Goal: Task Accomplishment & Management: Manage account settings

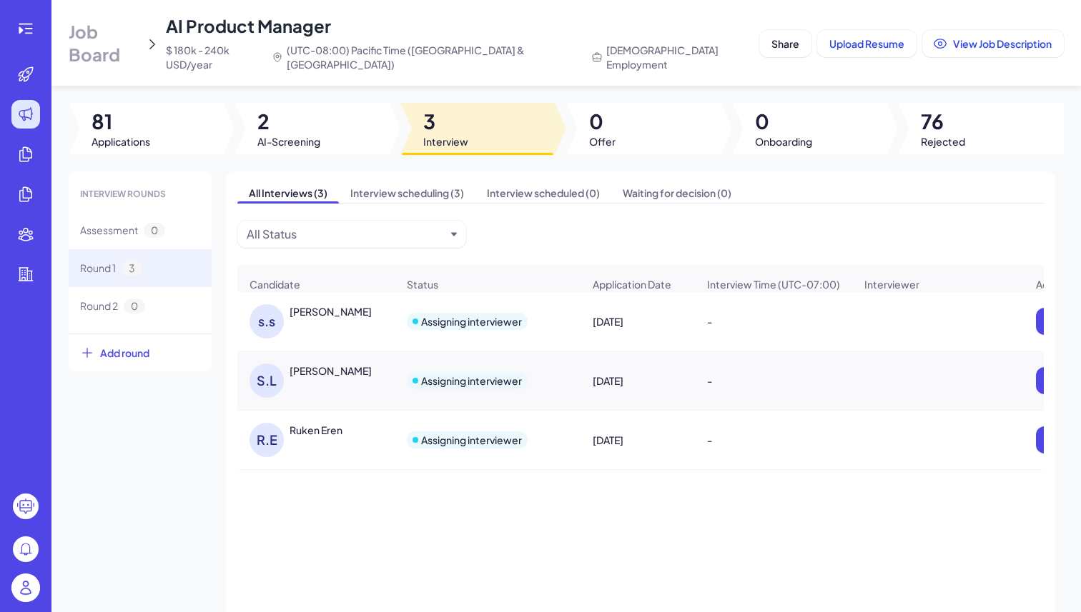
click at [29, 595] on img at bounding box center [25, 588] width 29 height 29
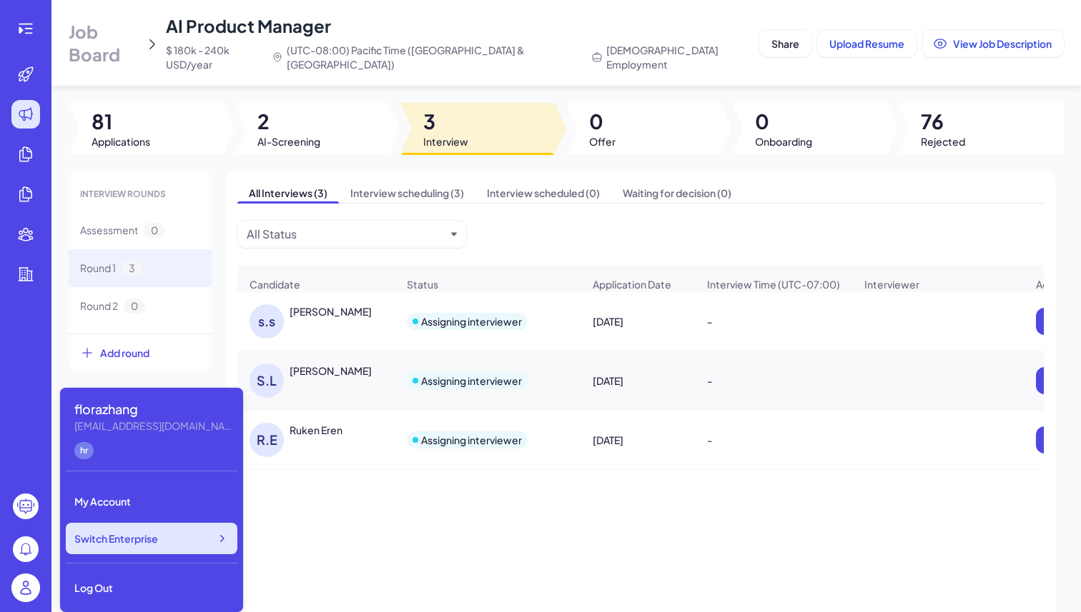
click at [111, 538] on span "Switch Enterprise" at bounding box center [116, 539] width 84 height 14
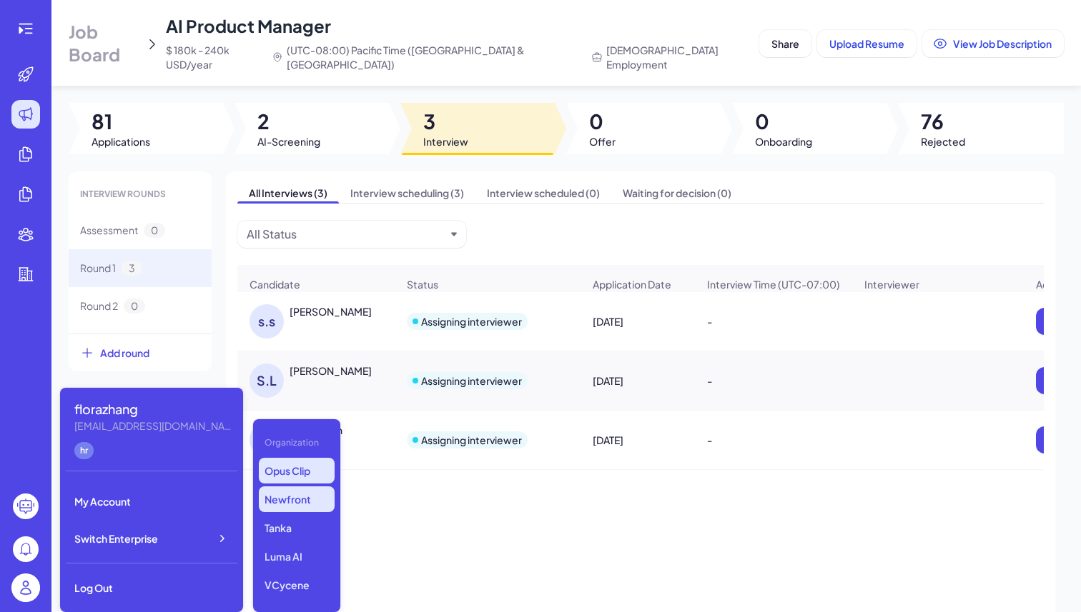
click at [272, 509] on p "Newfront" at bounding box center [297, 500] width 76 height 26
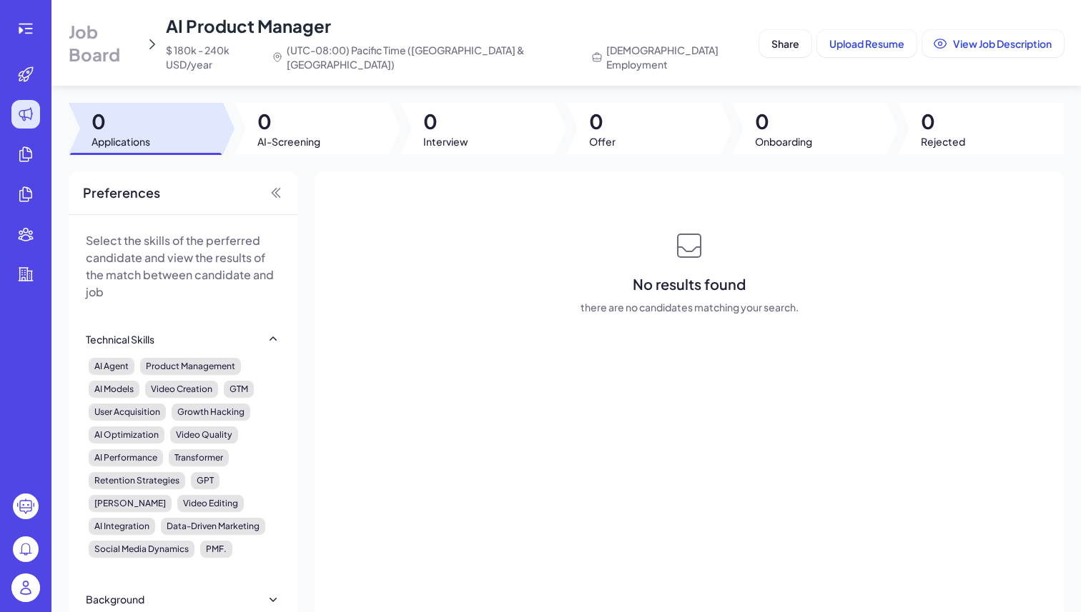
click at [106, 34] on span "Job Board" at bounding box center [104, 43] width 71 height 46
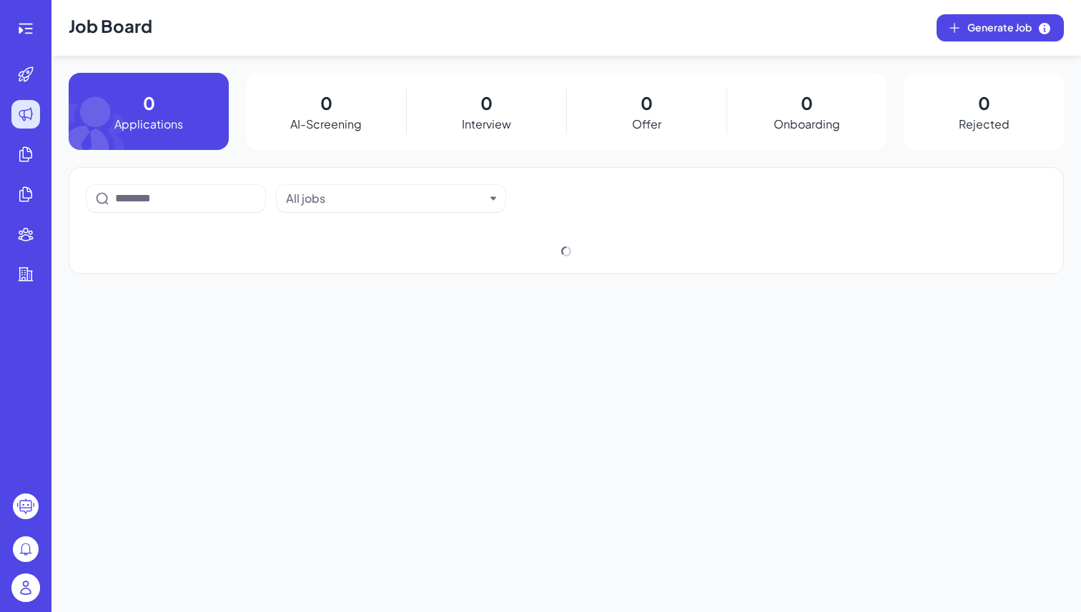
click at [106, 34] on h1 "Job Board" at bounding box center [111, 28] width 84 height 56
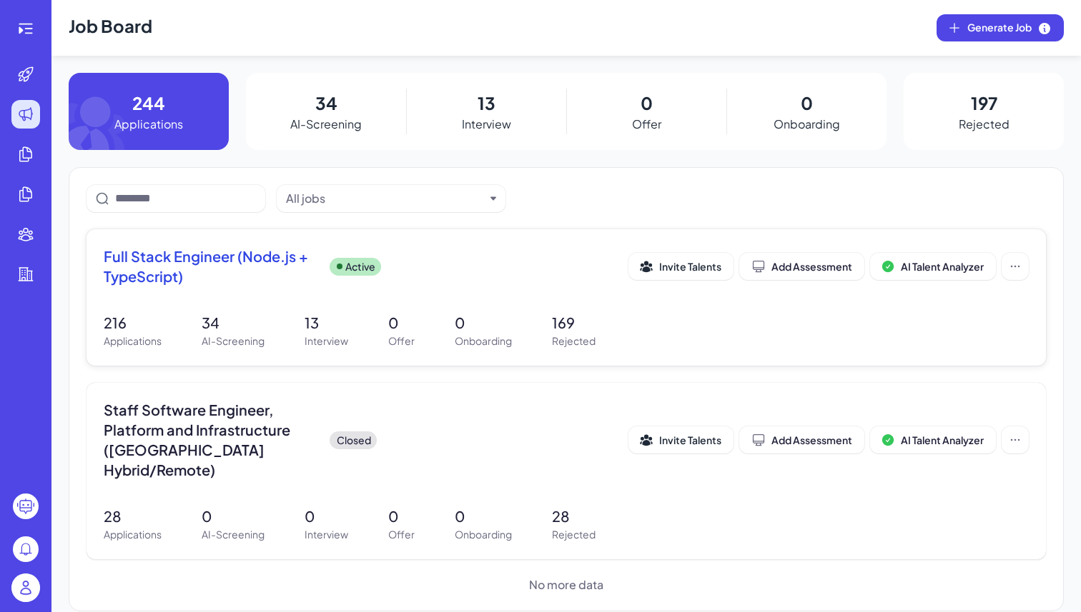
click at [227, 282] on span "Full Stack Engineer (Node.js + TypeScript)" at bounding box center [211, 267] width 214 height 40
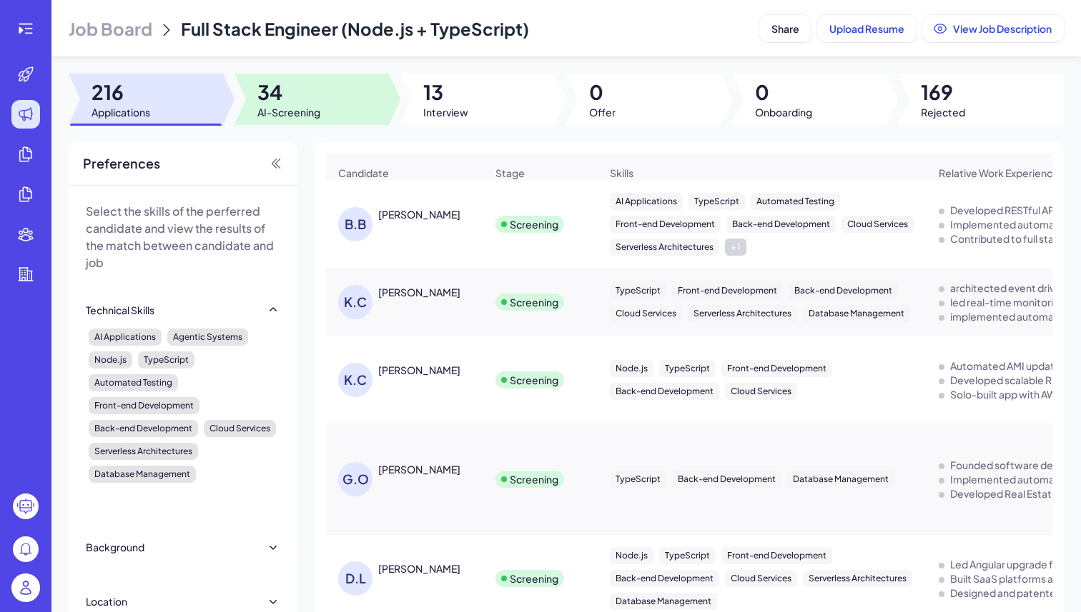
click at [327, 89] on div at bounding box center [311, 99] width 154 height 51
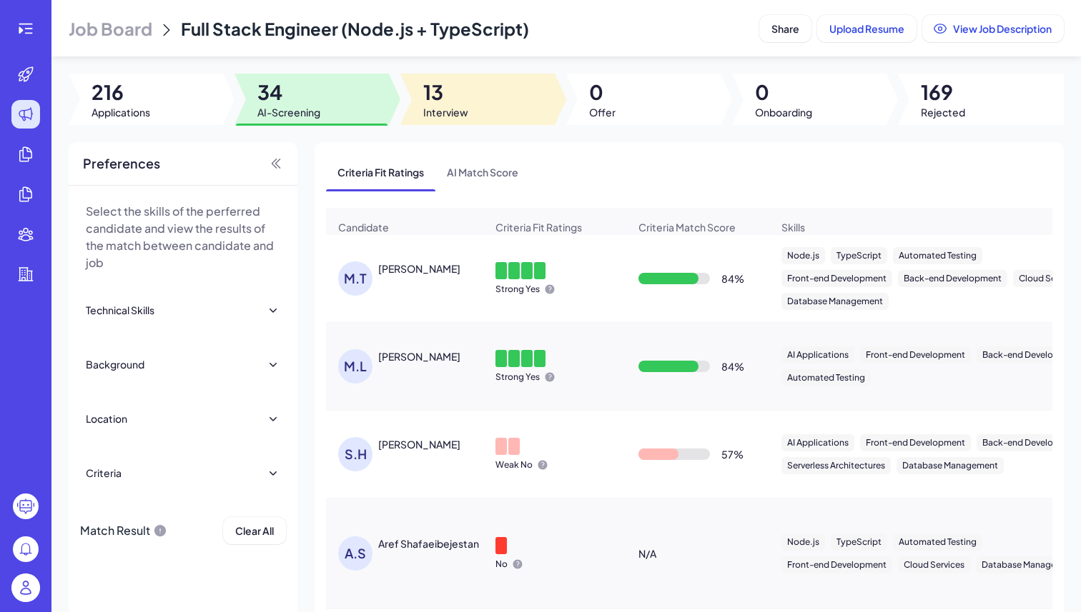
click at [423, 88] on span "13" at bounding box center [445, 92] width 45 height 26
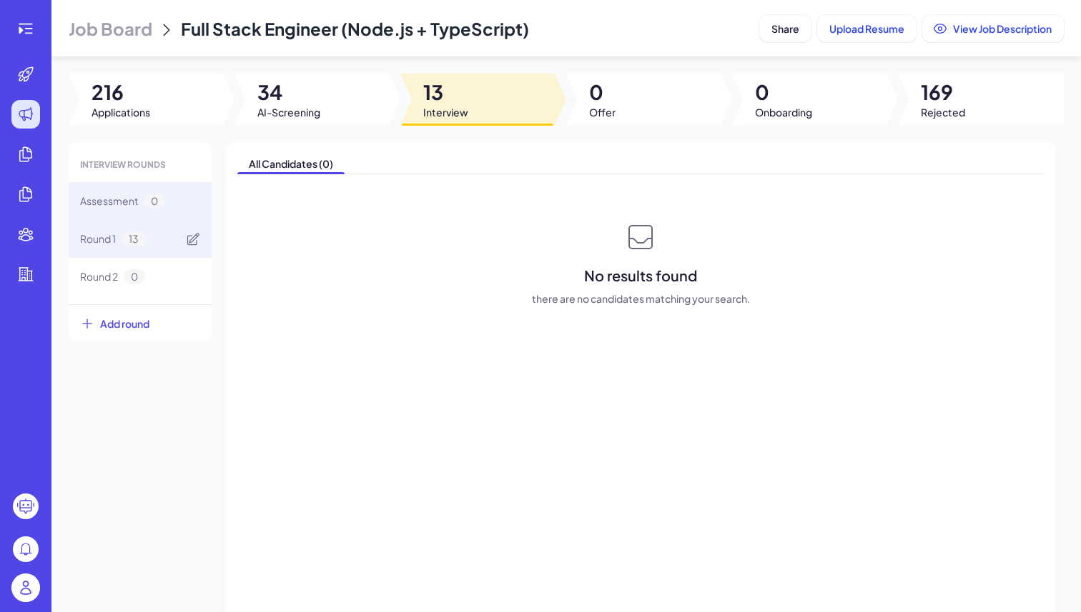
click at [182, 248] on div "Round 1 13" at bounding box center [140, 239] width 143 height 38
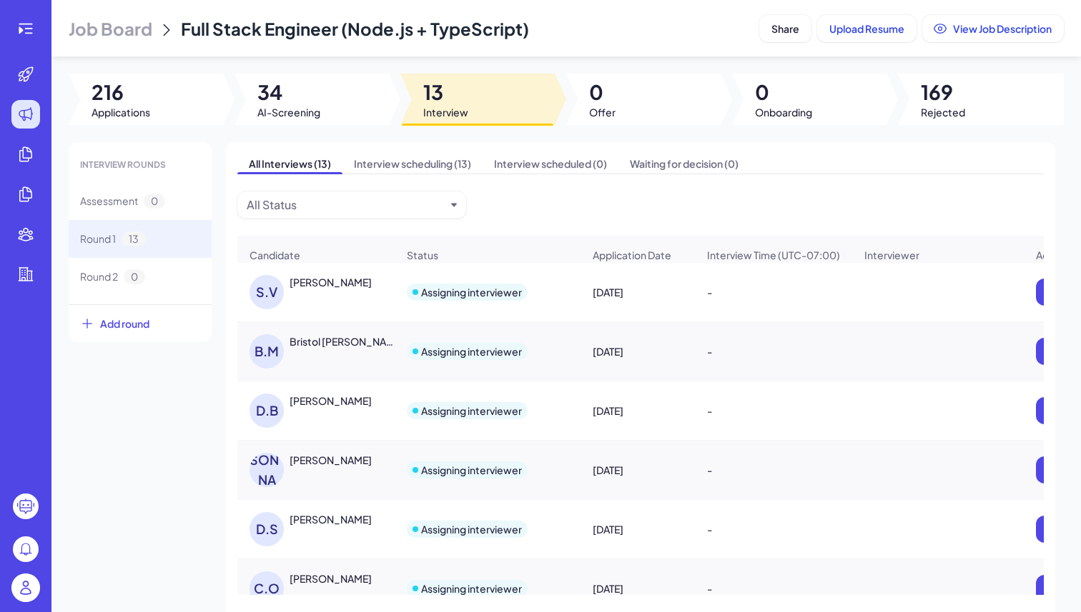
click at [345, 290] on div "[PERSON_NAME]" at bounding box center [342, 282] width 107 height 15
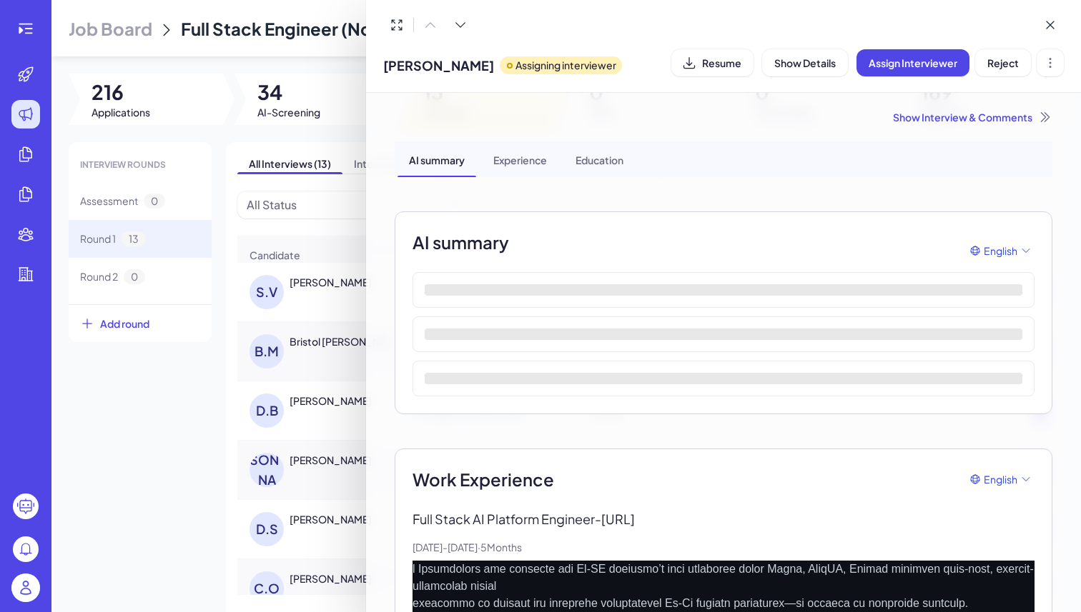
click at [206, 495] on div at bounding box center [540, 306] width 1081 height 612
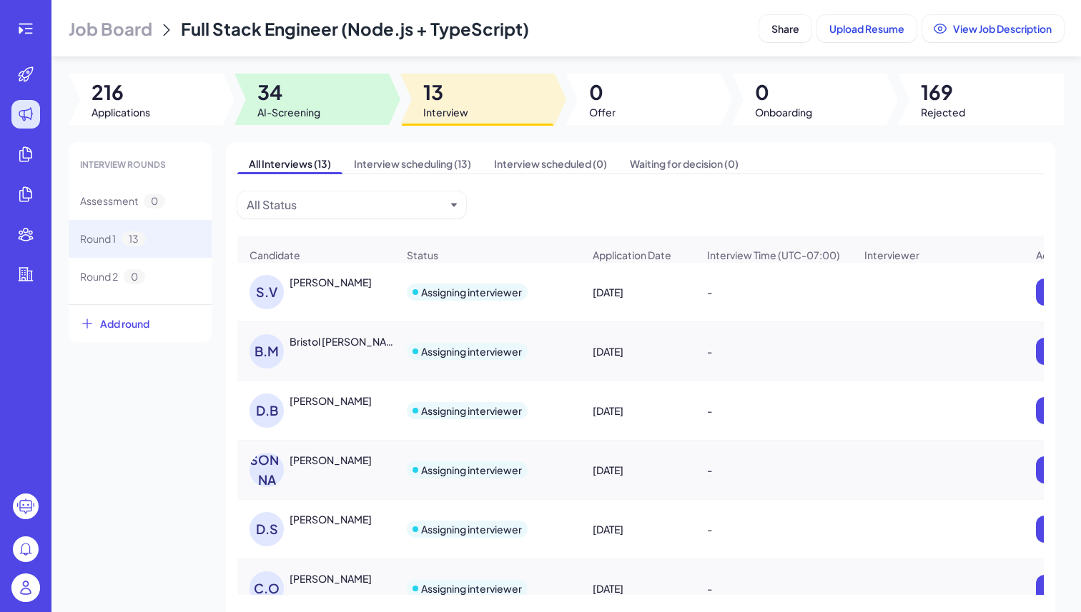
click at [296, 116] on span "AI-Screening" at bounding box center [288, 112] width 63 height 14
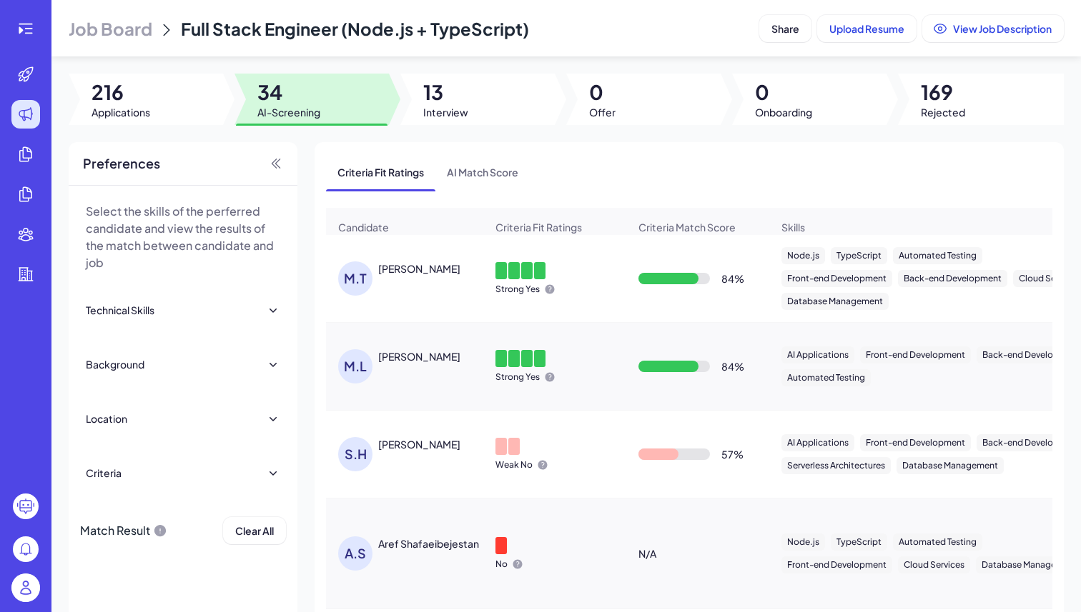
click at [269, 94] on span "34" at bounding box center [288, 92] width 63 height 26
click at [442, 130] on div "Job Board Full Stack Engineer (Node.js + TypeScript) Share Upload Resume View J…" at bounding box center [565, 306] width 1029 height 612
click at [457, 102] on span "13" at bounding box center [445, 92] width 45 height 26
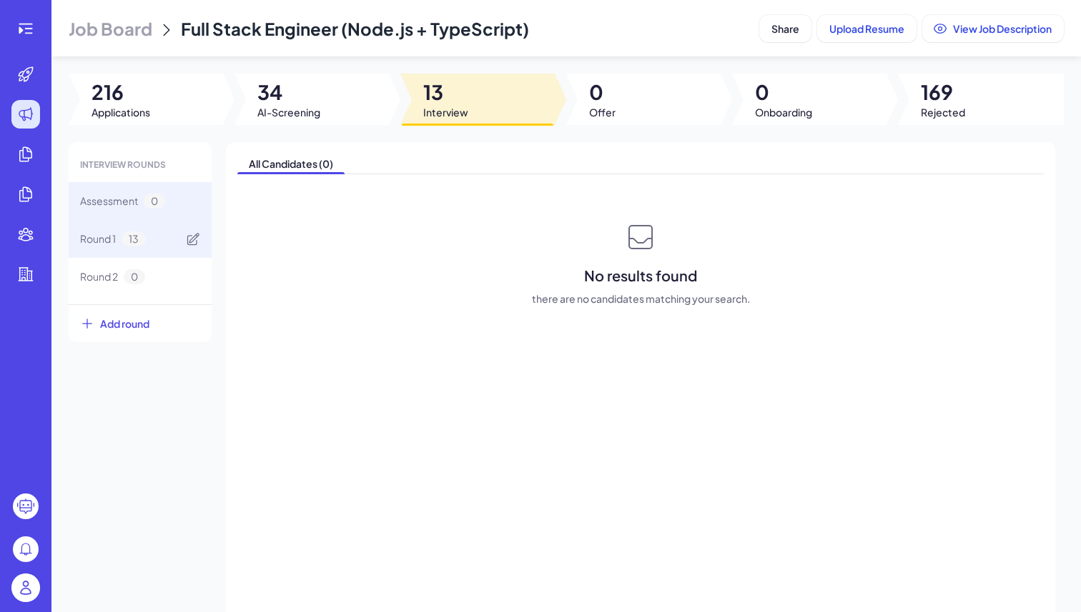
click at [106, 227] on div "Round 1 13" at bounding box center [140, 239] width 143 height 38
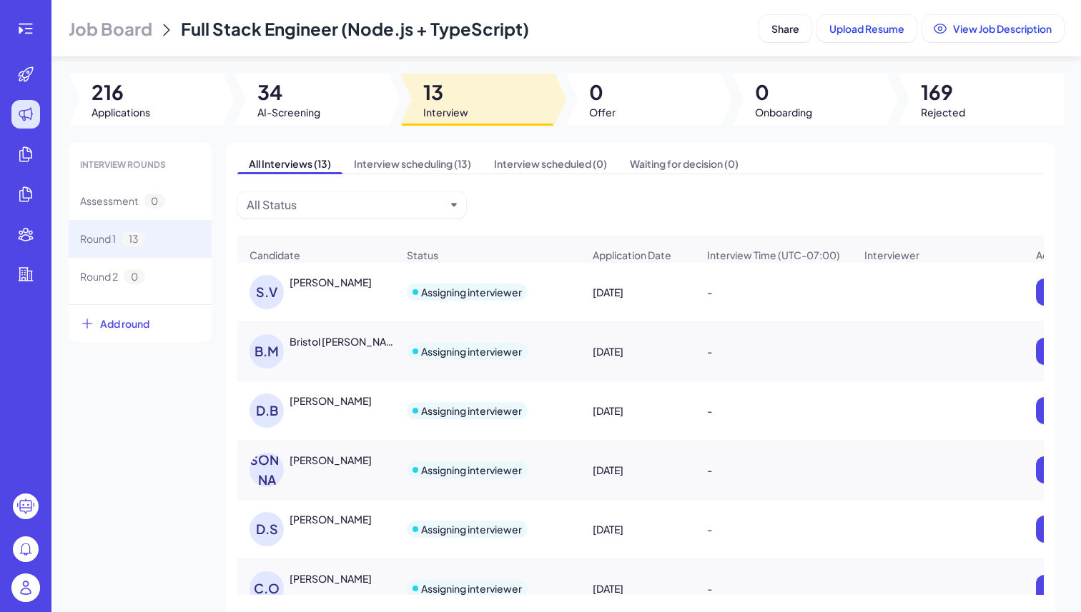
click at [39, 590] on img at bounding box center [25, 588] width 29 height 29
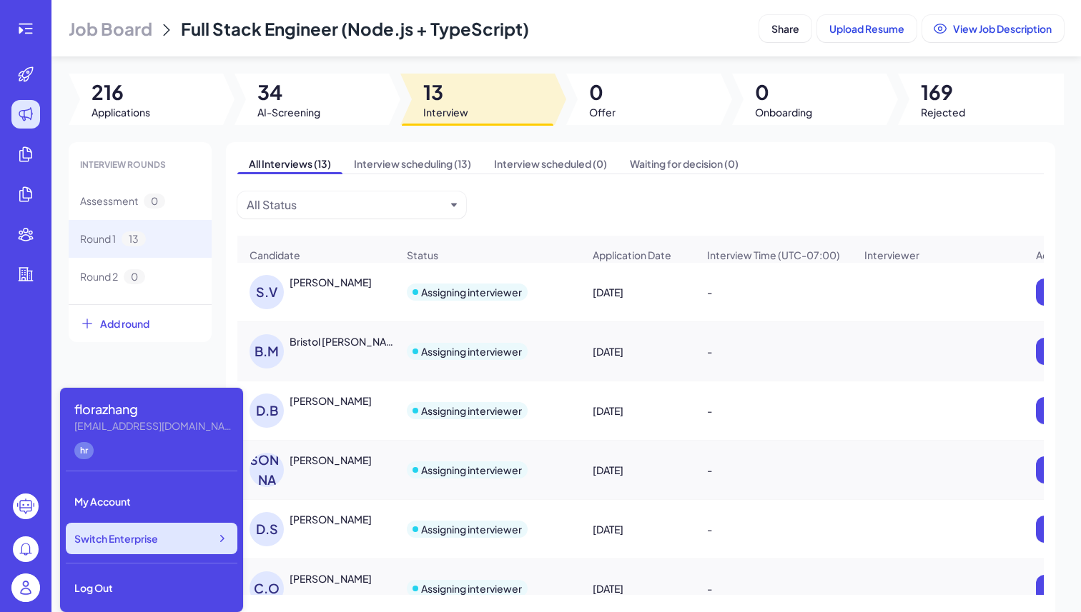
click at [140, 539] on span "Switch Enterprise" at bounding box center [116, 539] width 84 height 14
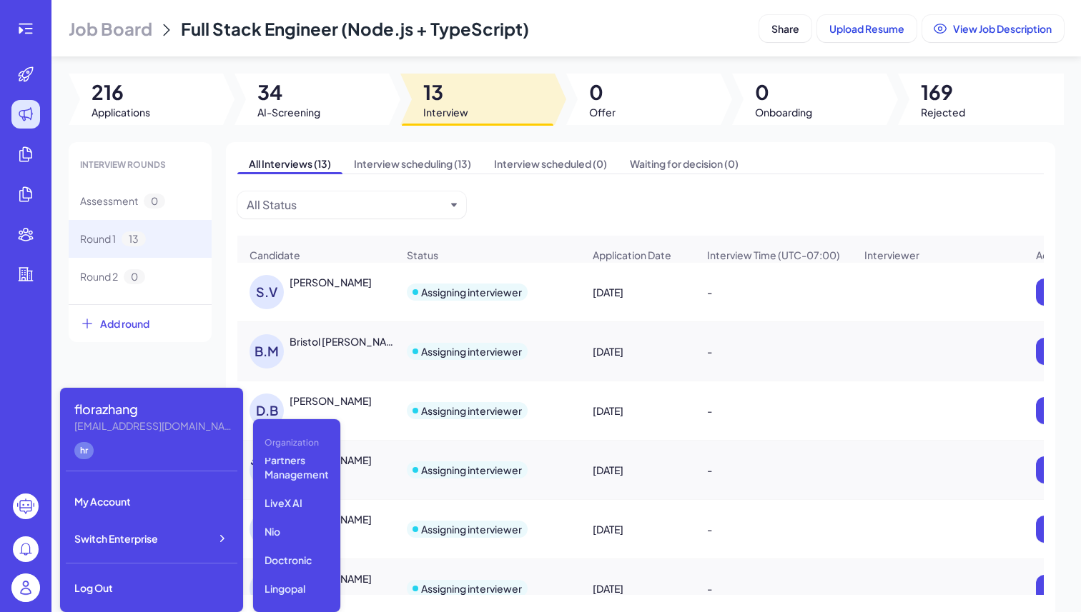
scroll to position [226, 0]
click at [299, 534] on p "Doctronic" at bounding box center [297, 531] width 76 height 26
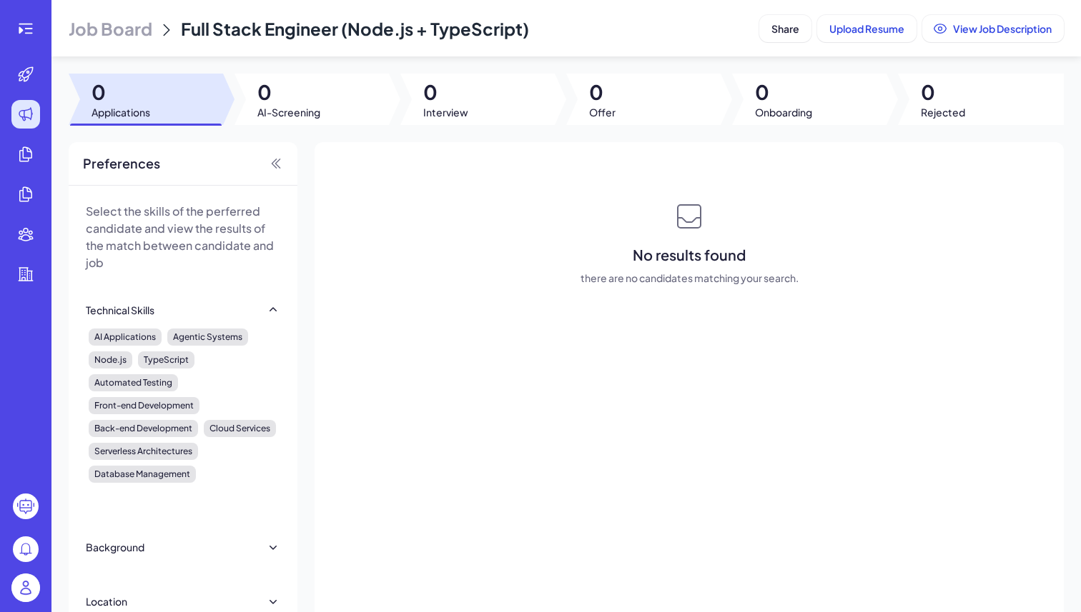
click at [124, 24] on span "Job Board" at bounding box center [111, 28] width 84 height 23
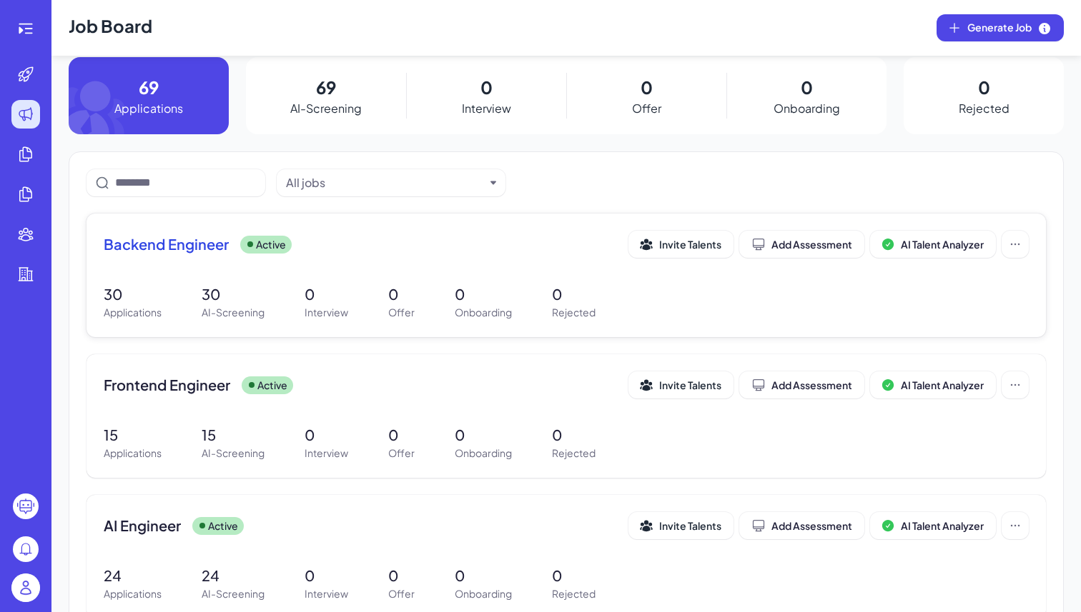
scroll to position [27, 0]
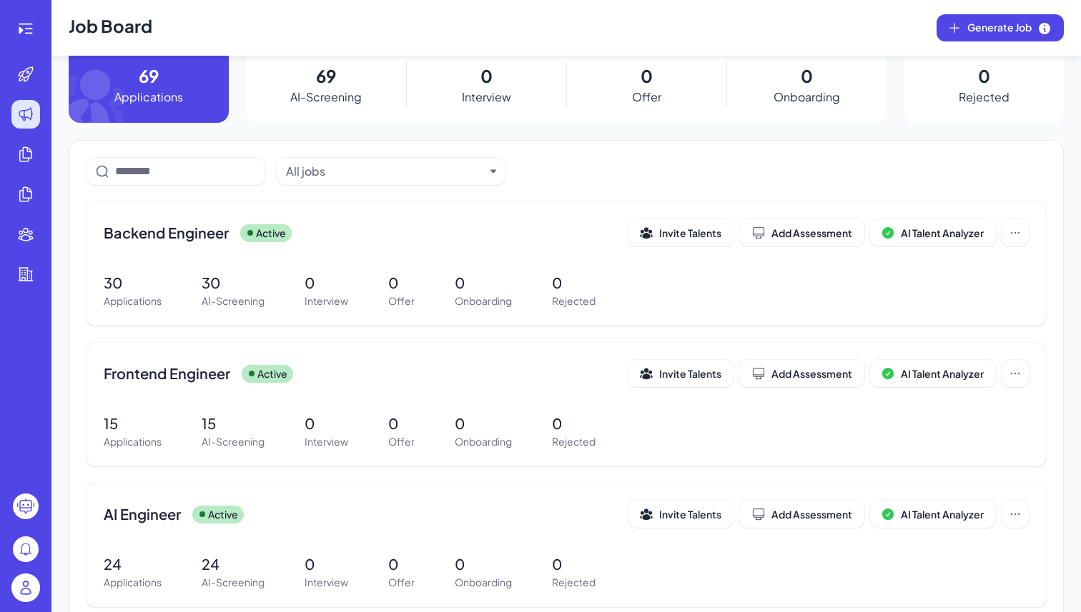
click at [31, 578] on img at bounding box center [25, 588] width 29 height 29
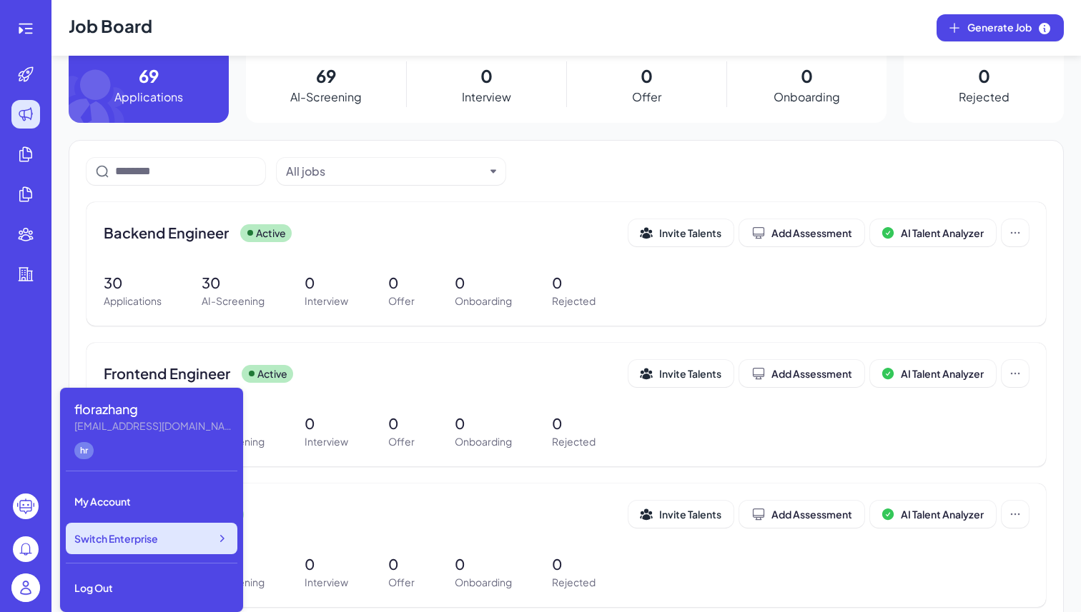
click at [147, 540] on span "Switch Enterprise" at bounding box center [116, 539] width 84 height 14
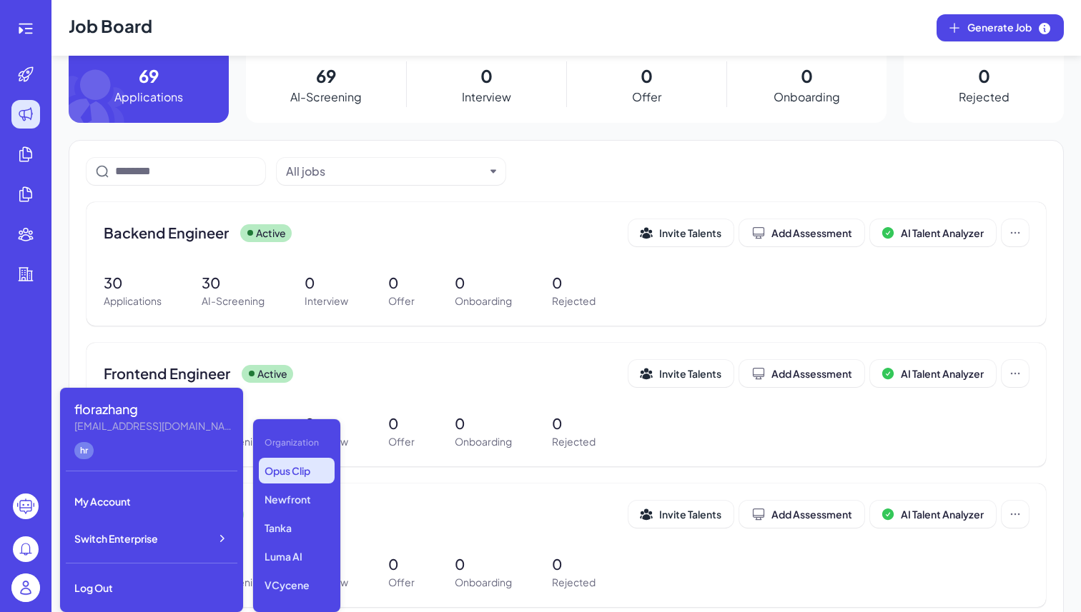
click at [295, 482] on p "Opus Clip" at bounding box center [297, 471] width 76 height 26
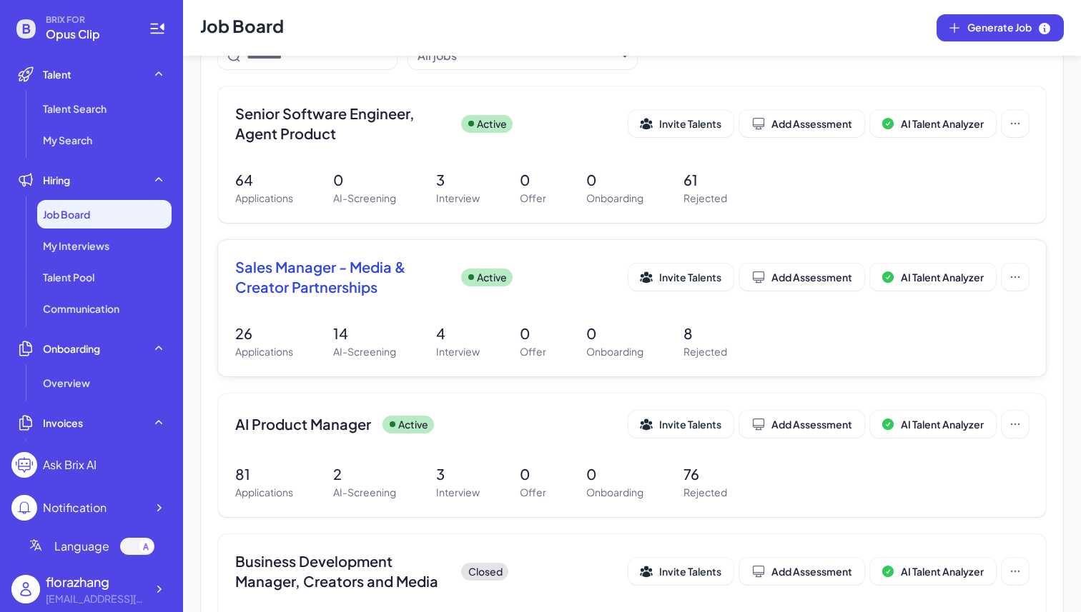
scroll to position [144, 0]
click at [147, 586] on div at bounding box center [159, 590] width 26 height 26
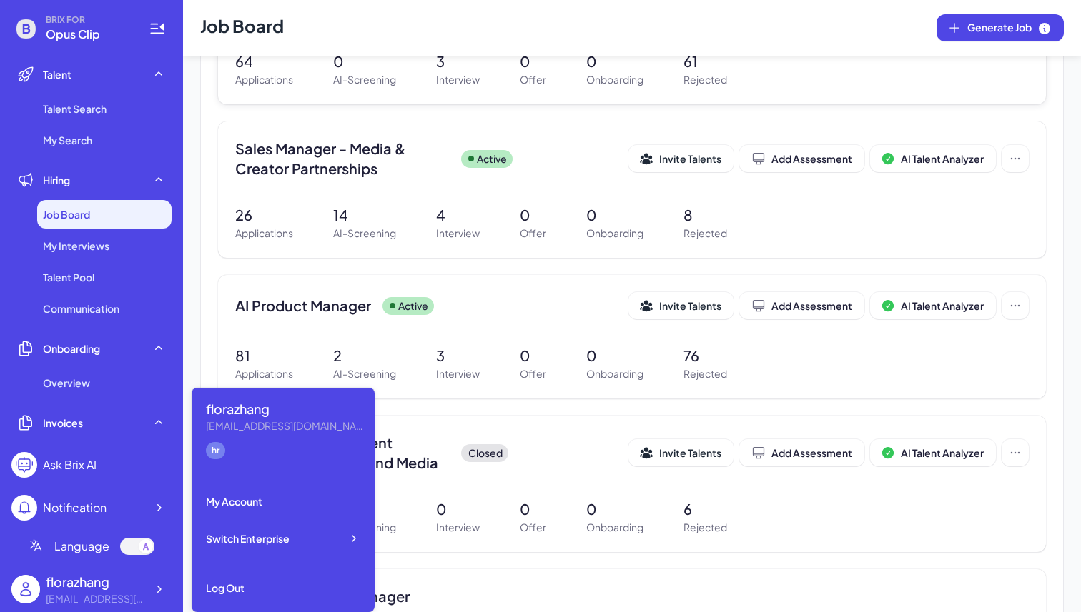
scroll to position [187, 0]
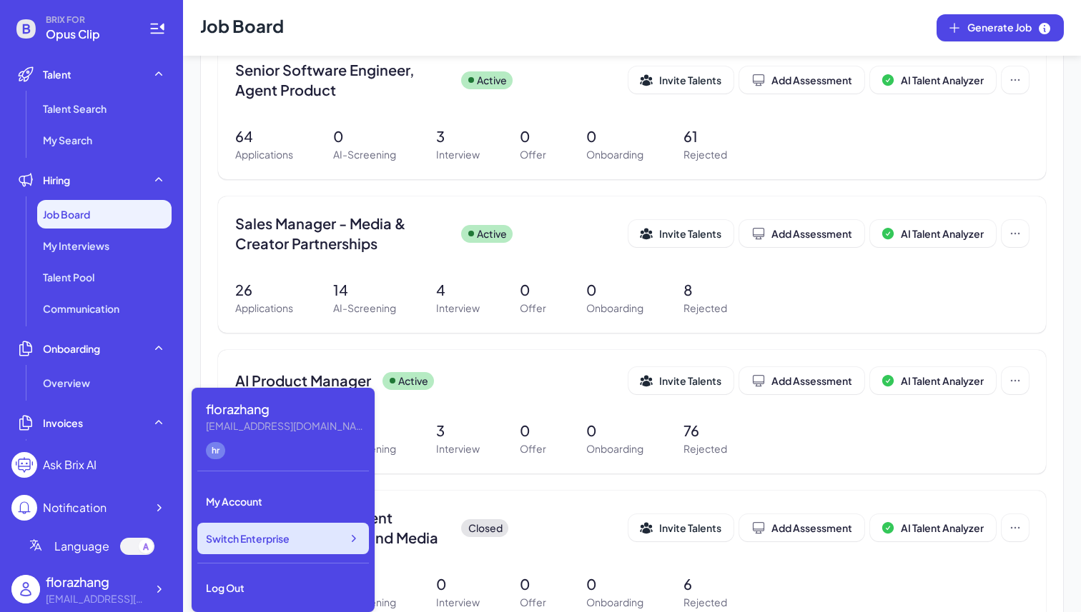
click at [297, 546] on div "Switch Enterprise" at bounding box center [283, 538] width 172 height 31
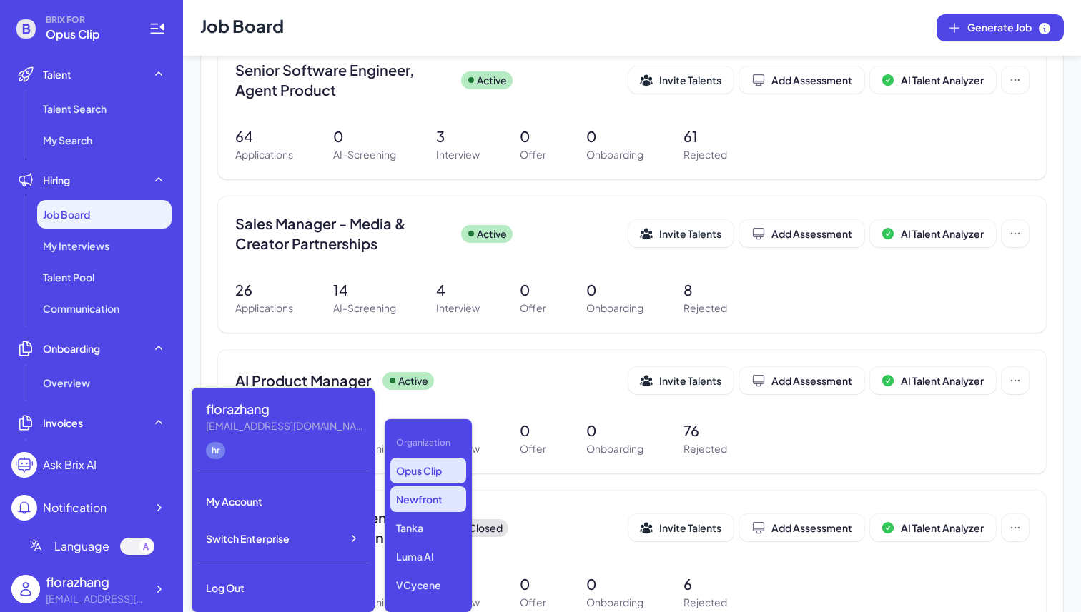
click at [400, 511] on p "Newfront" at bounding box center [428, 500] width 76 height 26
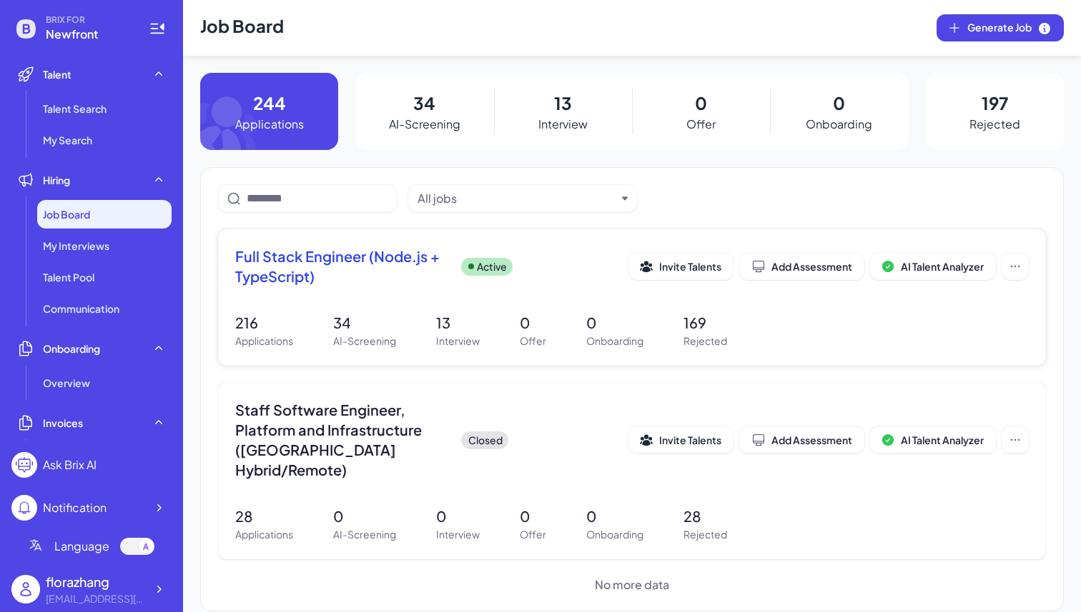
click at [366, 312] on p "34" at bounding box center [364, 322] width 63 height 21
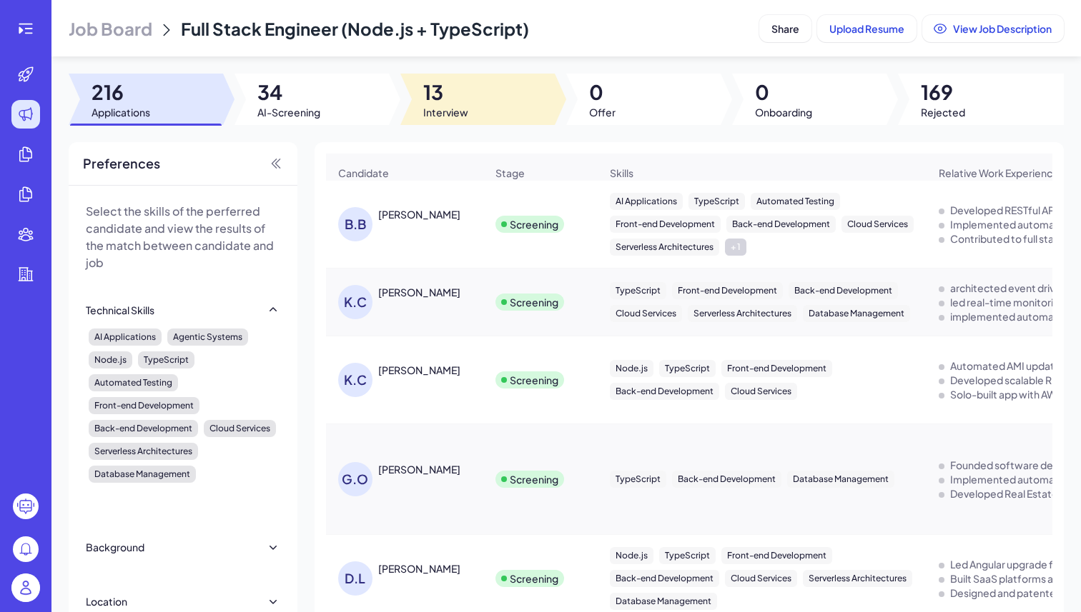
click at [465, 91] on div at bounding box center [477, 99] width 154 height 51
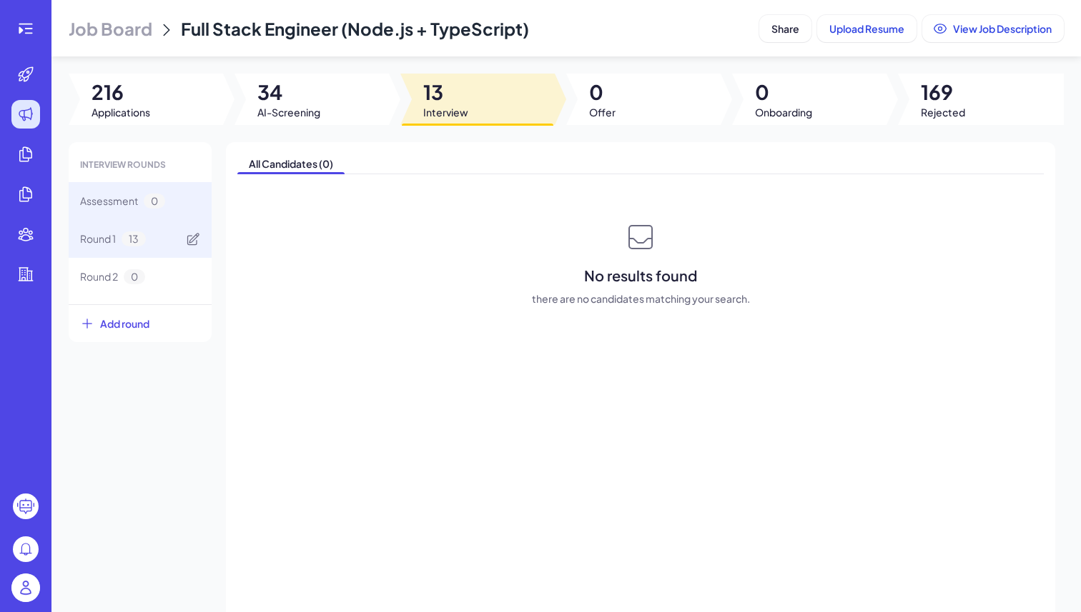
click at [149, 243] on div "Round 1 13" at bounding box center [140, 239] width 143 height 38
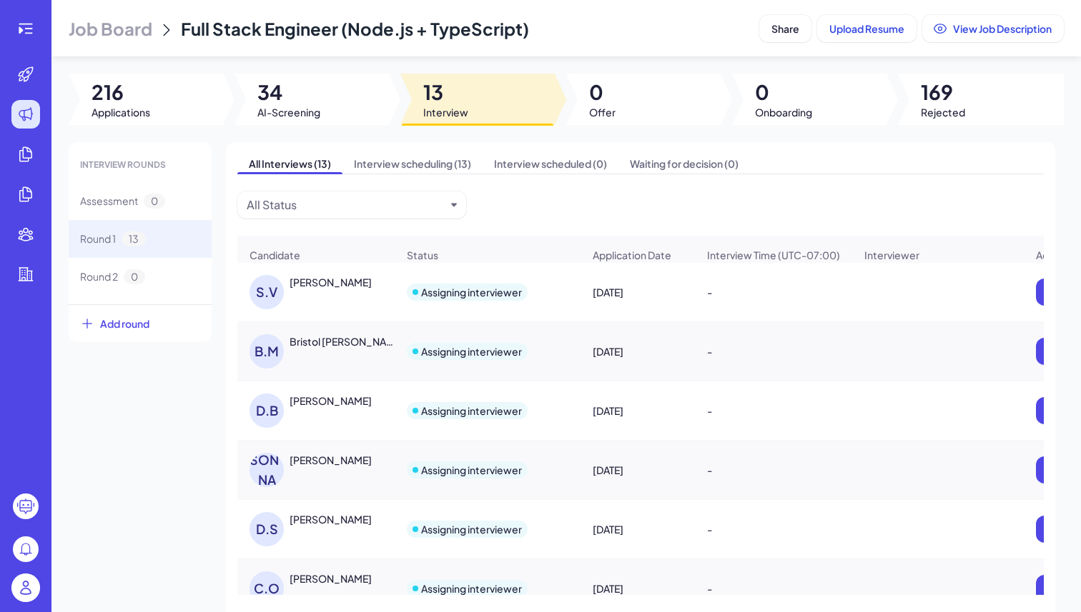
click at [347, 349] on div "Bristol [PERSON_NAME]" at bounding box center [342, 341] width 106 height 14
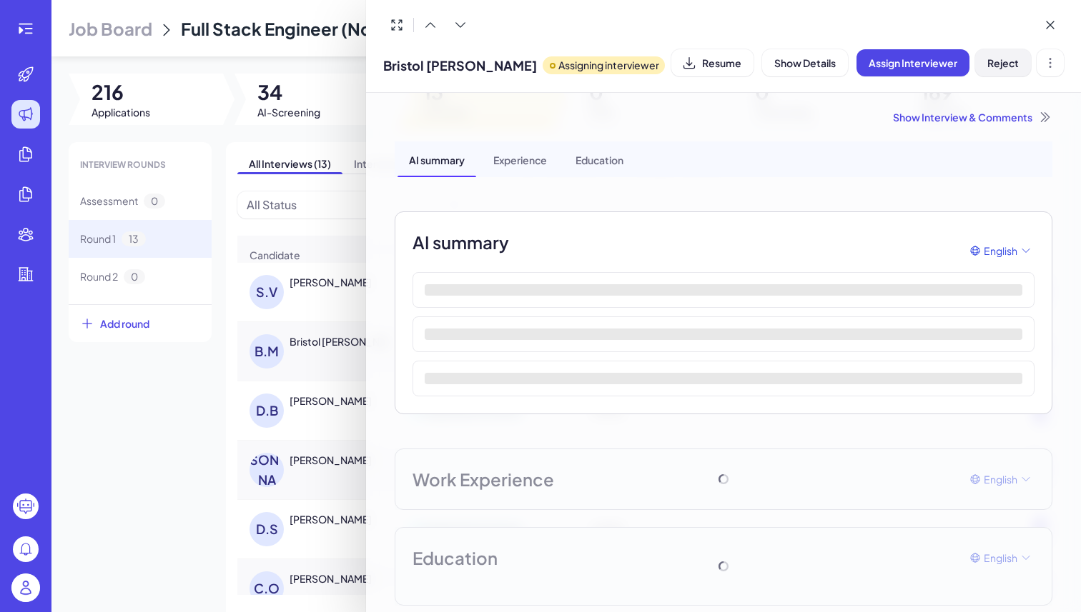
click at [1012, 63] on span "Reject" at bounding box center [1002, 62] width 31 height 13
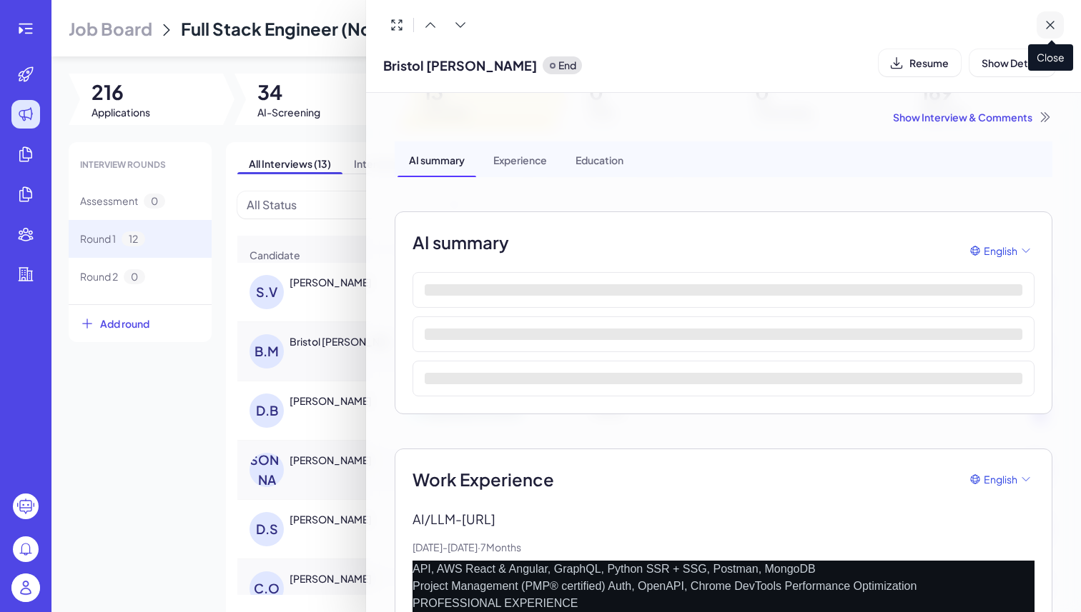
click at [1047, 30] on icon at bounding box center [1050, 25] width 14 height 14
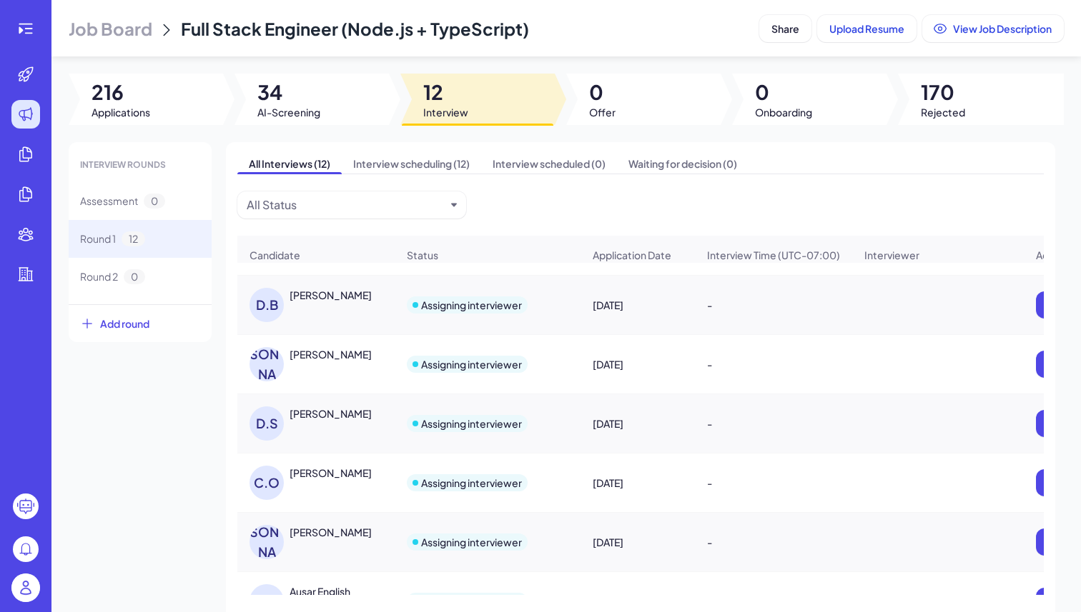
scroll to position [48, 0]
click at [329, 538] on div "JULIO A. BARRIOS" at bounding box center [330, 531] width 82 height 14
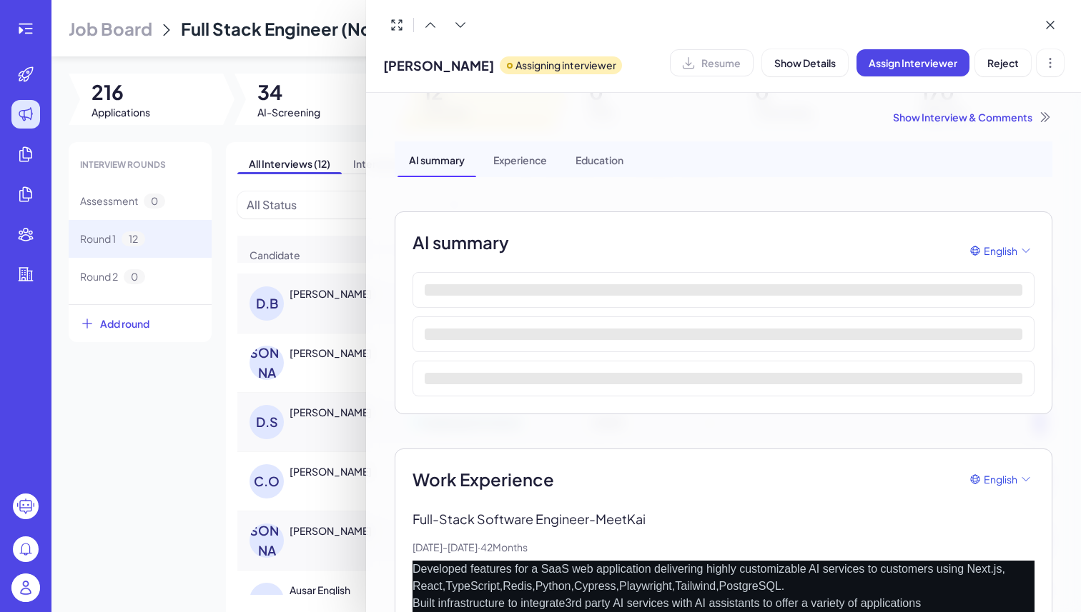
click at [453, 56] on span "JULIO A. BARRIOS" at bounding box center [438, 65] width 111 height 19
copy span "JULIO A. BARRIOS"
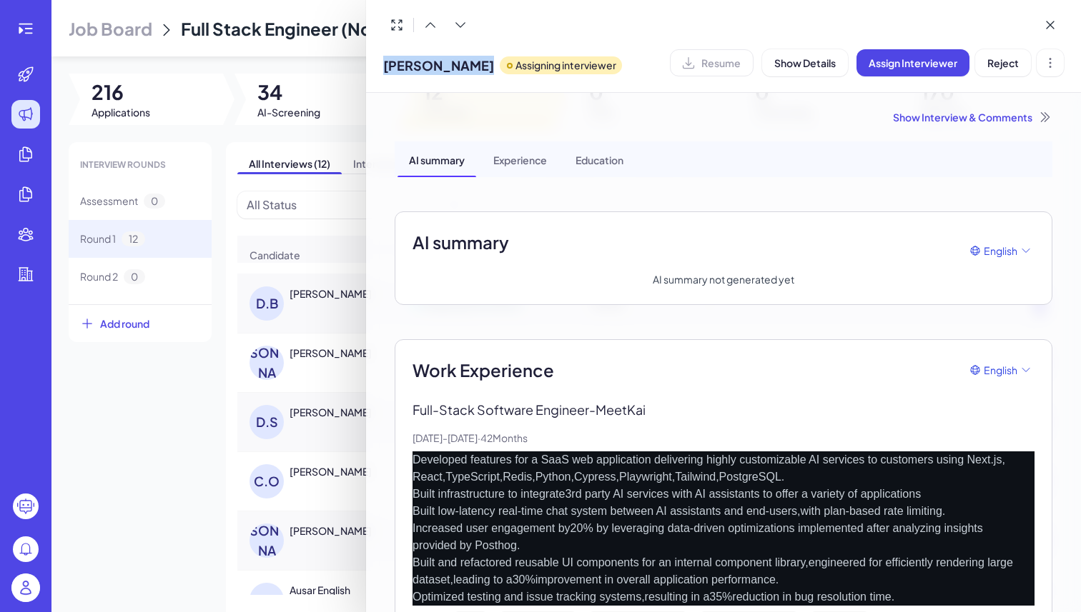
click at [915, 121] on div "Show Interview & Comments" at bounding box center [724, 117] width 658 height 14
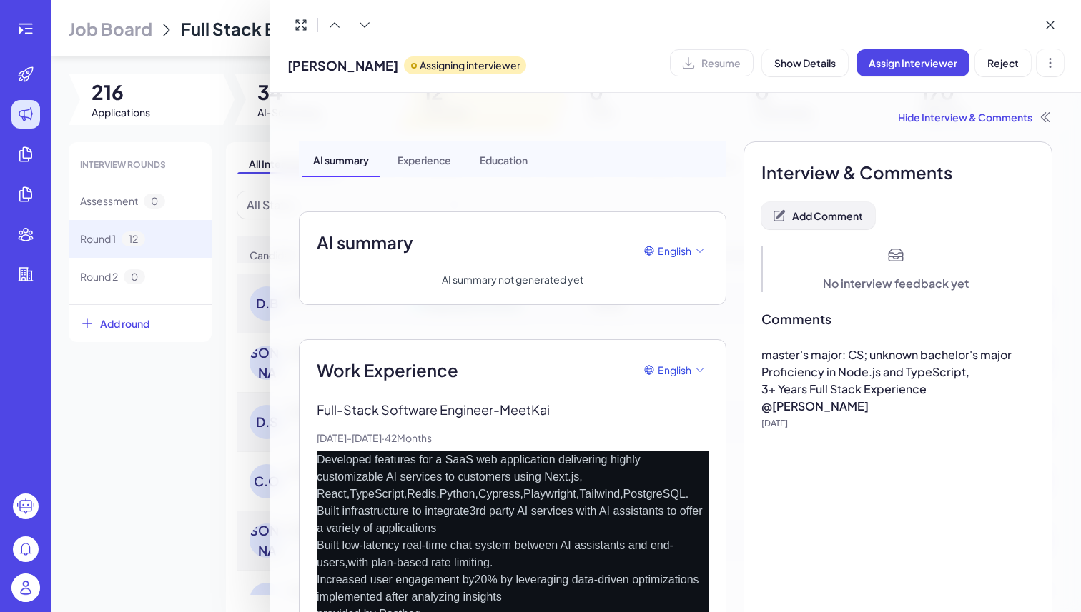
click at [818, 218] on span "Add Comment" at bounding box center [827, 215] width 71 height 13
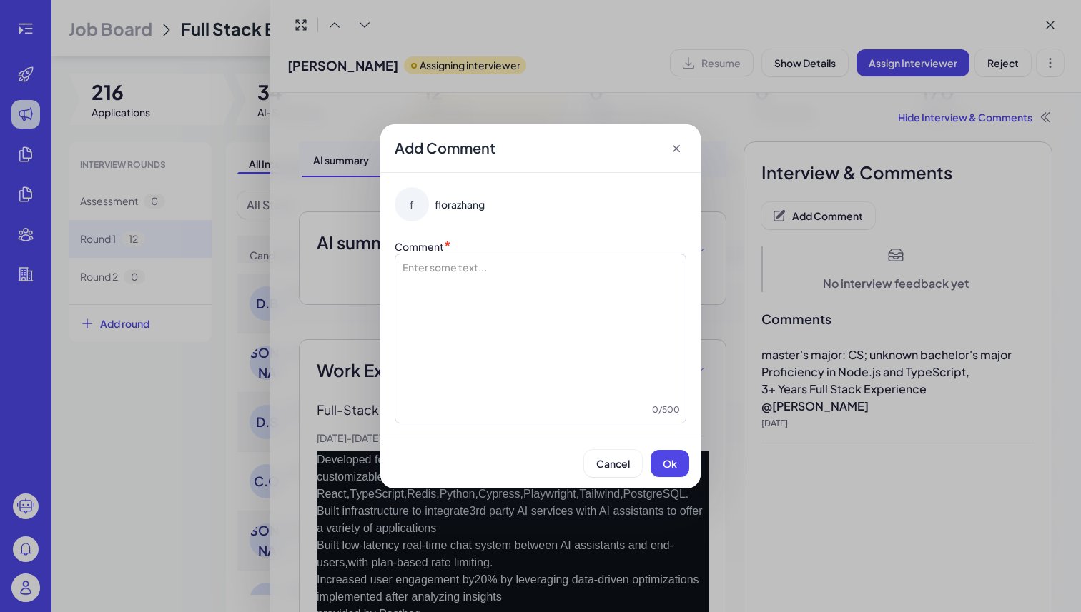
click at [588, 336] on div at bounding box center [540, 331] width 279 height 143
click at [552, 307] on div "********" at bounding box center [540, 331] width 279 height 143
click at [674, 457] on span "Ok" at bounding box center [670, 463] width 14 height 13
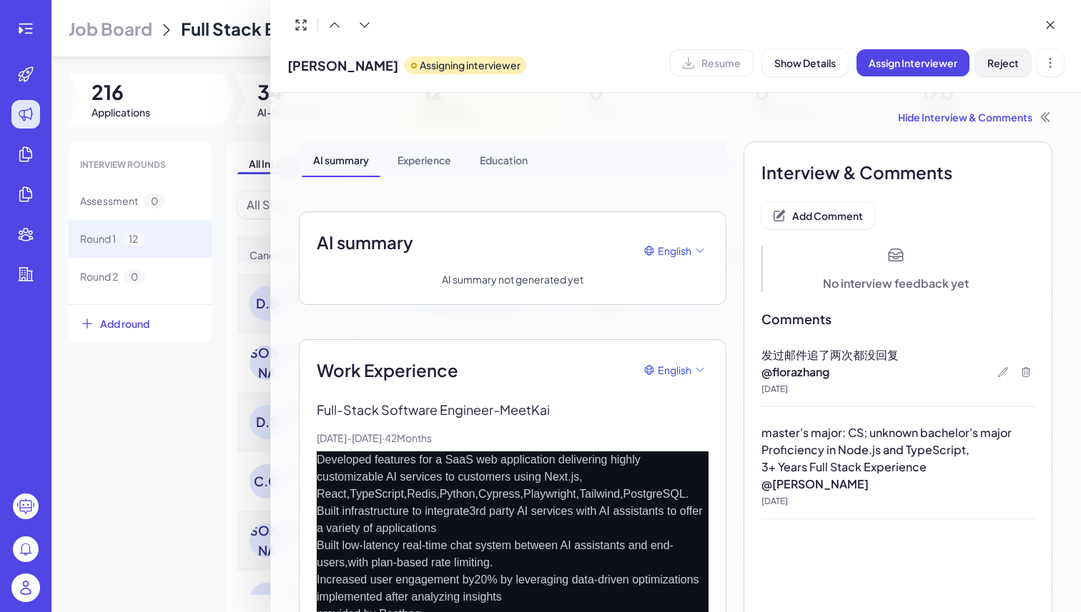
click at [1001, 65] on span "Reject" at bounding box center [1002, 62] width 31 height 13
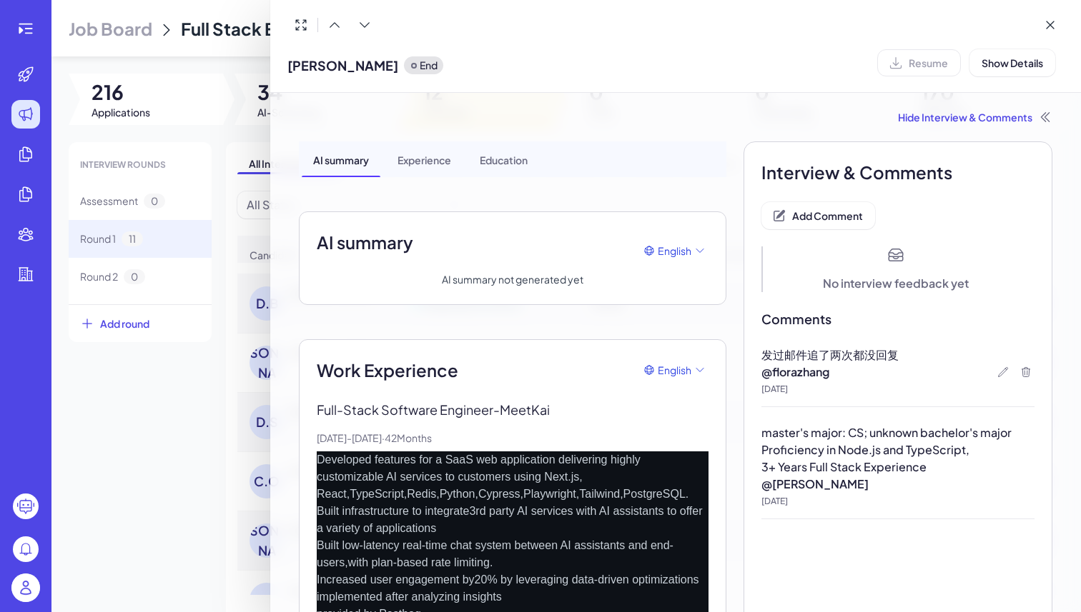
click at [237, 189] on div at bounding box center [540, 306] width 1081 height 612
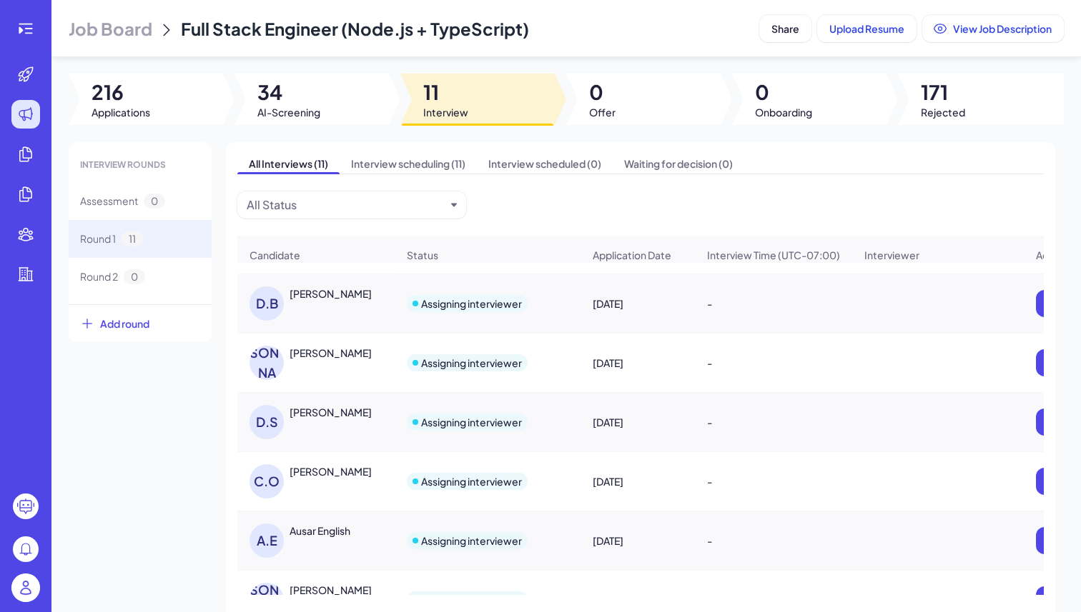
click at [26, 589] on img at bounding box center [25, 588] width 29 height 29
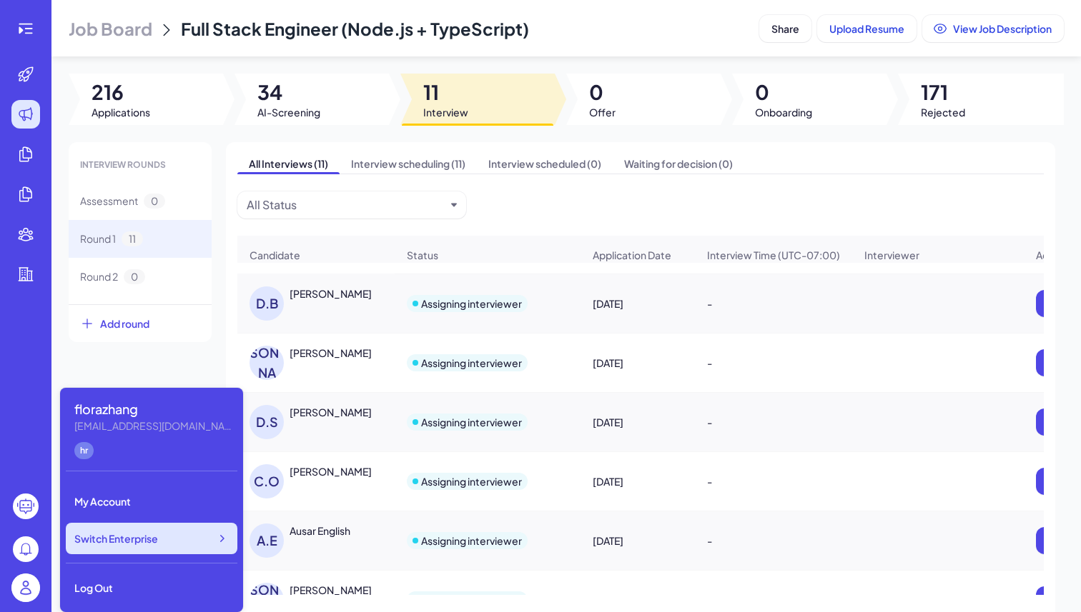
click at [121, 547] on div "Switch Enterprise" at bounding box center [152, 538] width 172 height 31
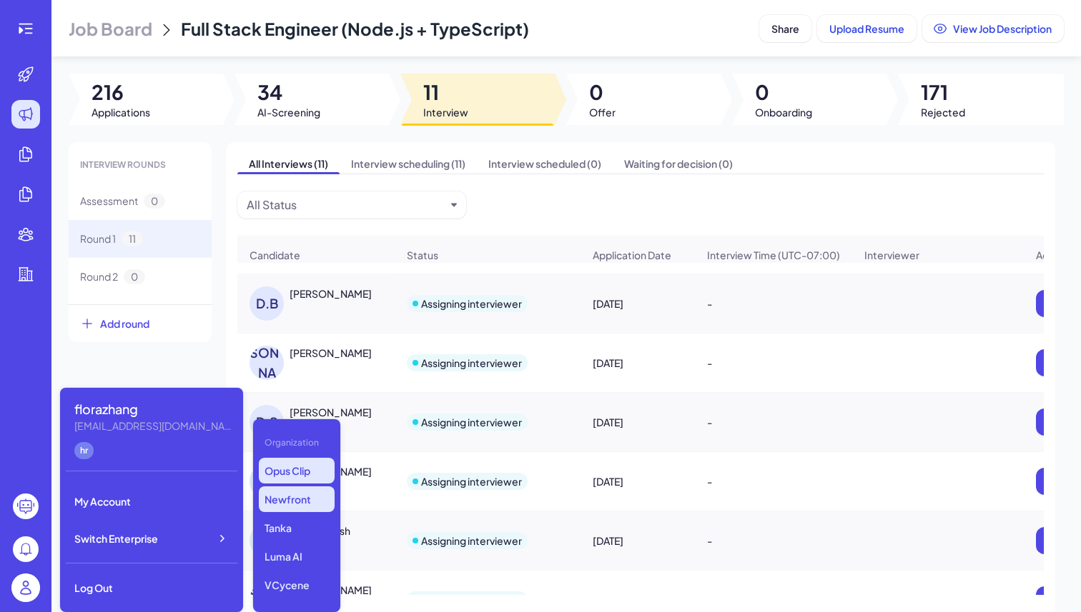
click at [282, 473] on p "Opus Clip" at bounding box center [297, 471] width 76 height 26
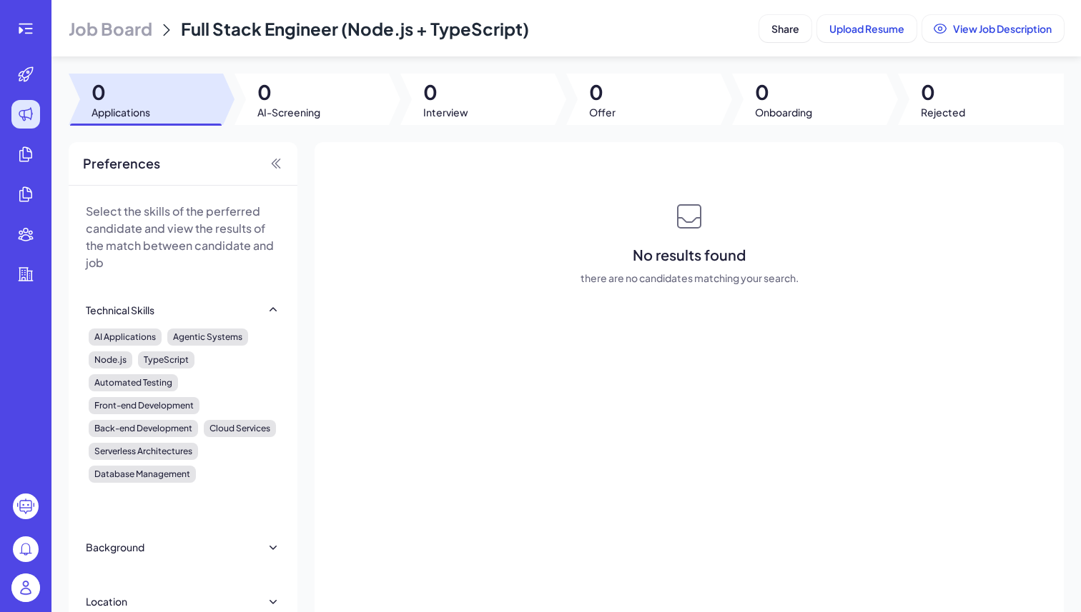
click at [114, 21] on span "Job Board" at bounding box center [111, 28] width 84 height 23
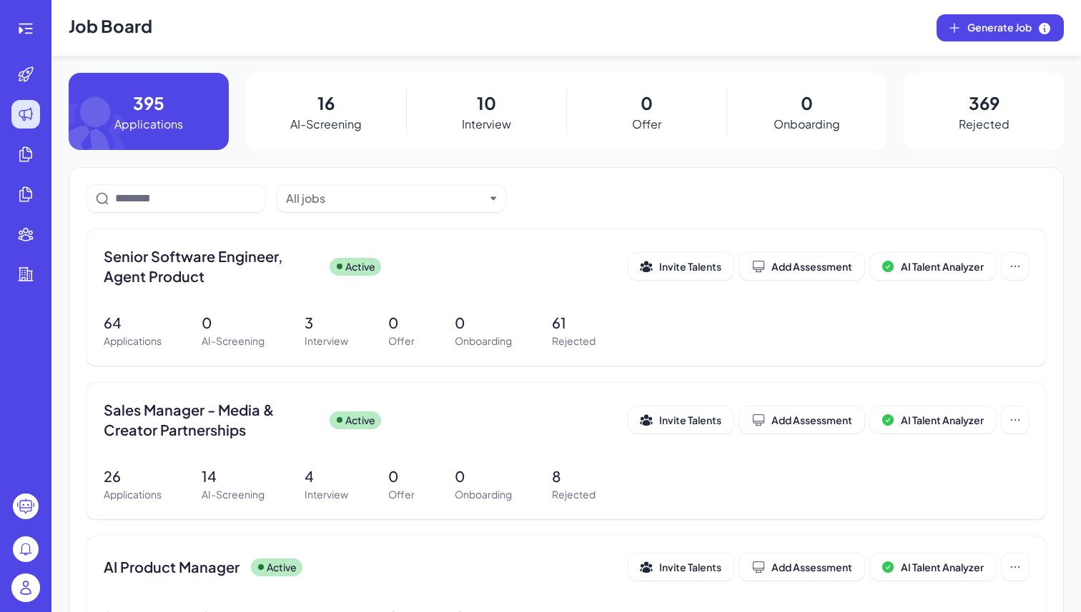
click at [352, 30] on header "Job Board Generate Job" at bounding box center [565, 28] width 1029 height 56
click at [122, 551] on div "AI Product Manager Active Invite Talents Add Assessment AI Talent Analyzer 81 A…" at bounding box center [565, 599] width 959 height 124
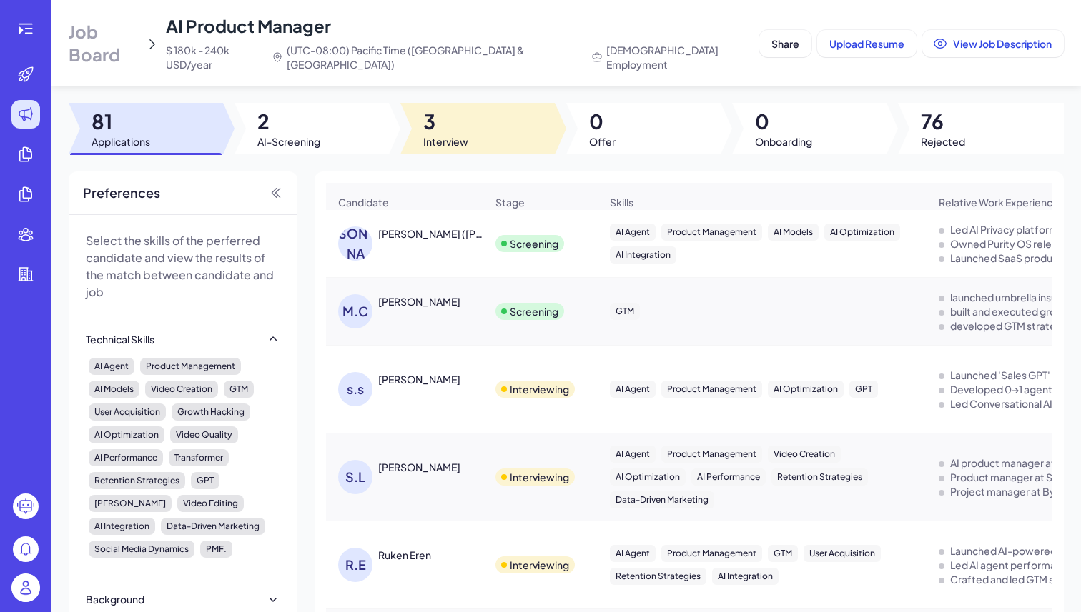
click at [445, 109] on span "3" at bounding box center [445, 122] width 45 height 26
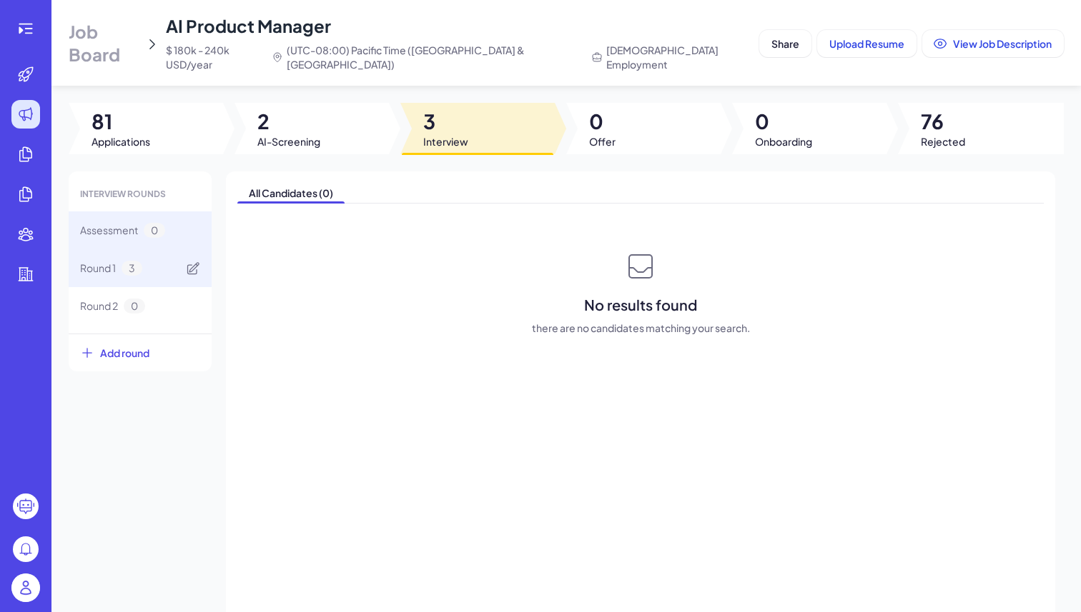
click at [162, 256] on div "Round 1 3" at bounding box center [140, 268] width 143 height 38
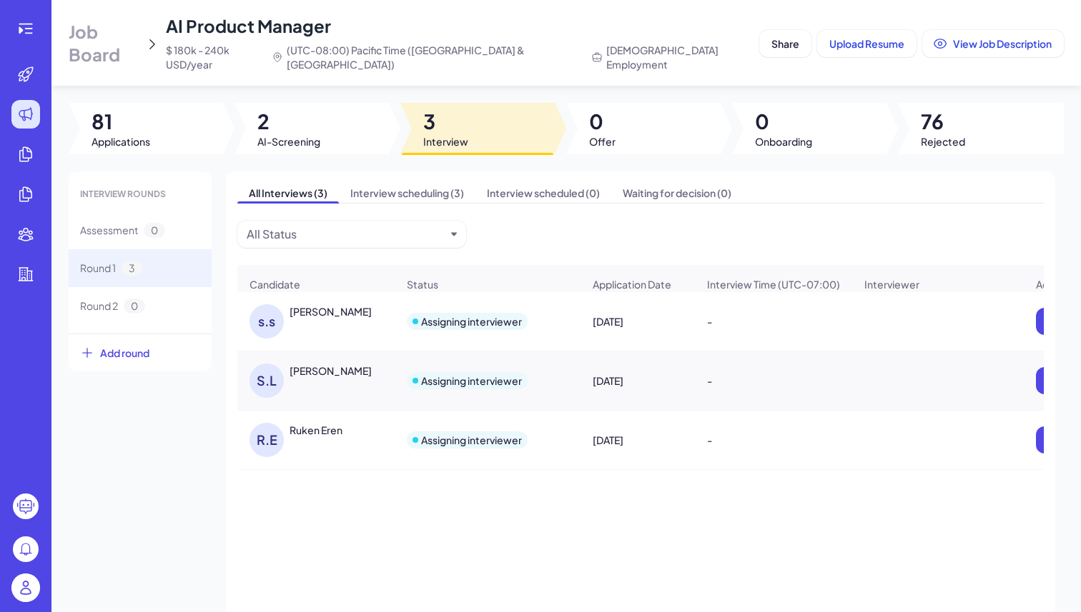
click at [274, 364] on div "S.L" at bounding box center [266, 381] width 34 height 34
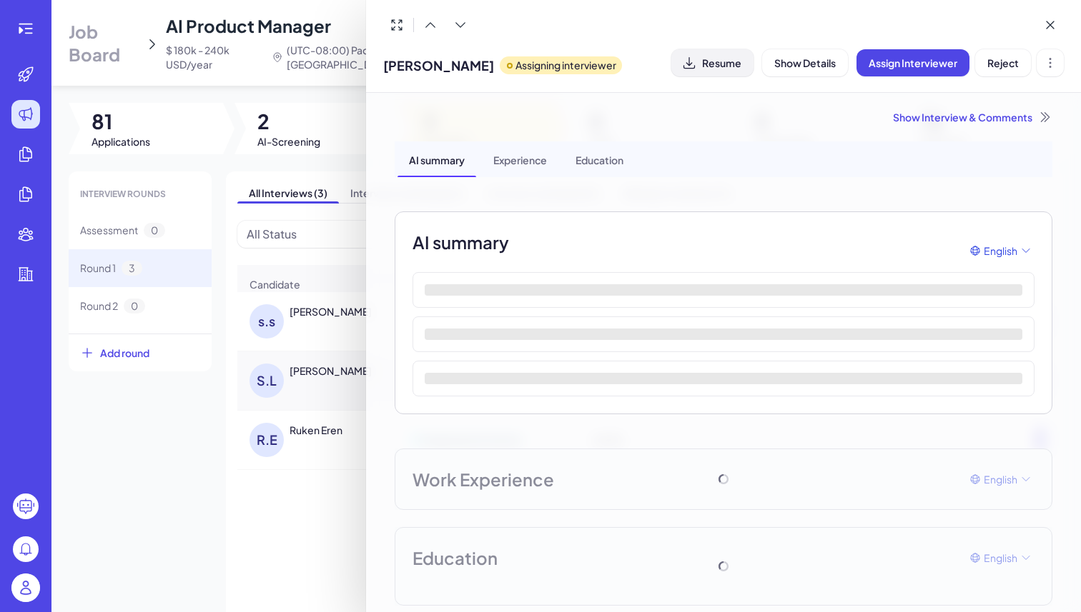
click at [730, 65] on span "Resume" at bounding box center [721, 62] width 39 height 13
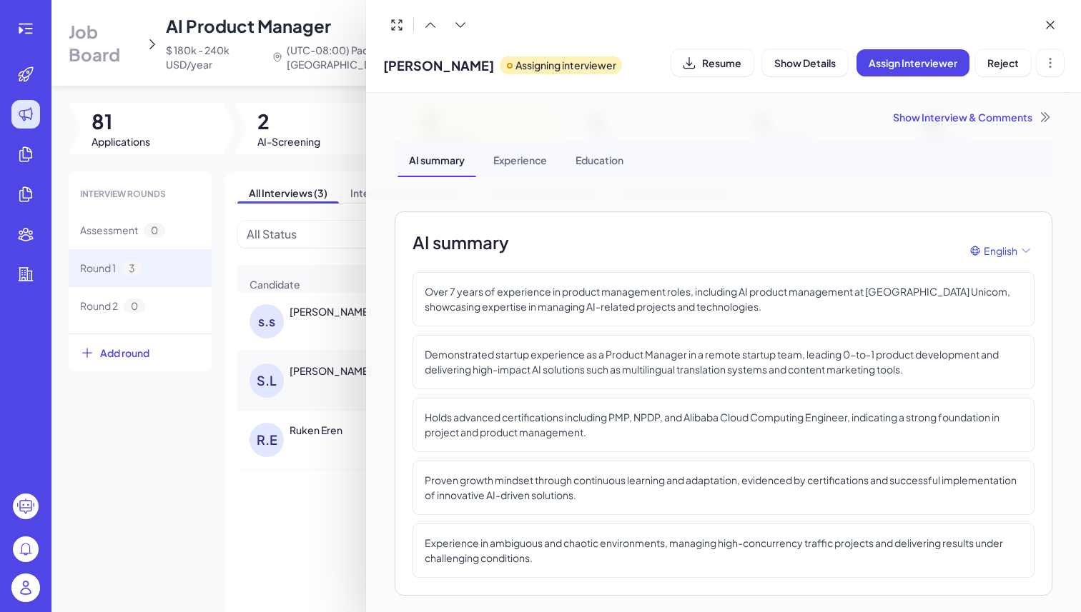
click at [242, 486] on div at bounding box center [540, 306] width 1081 height 612
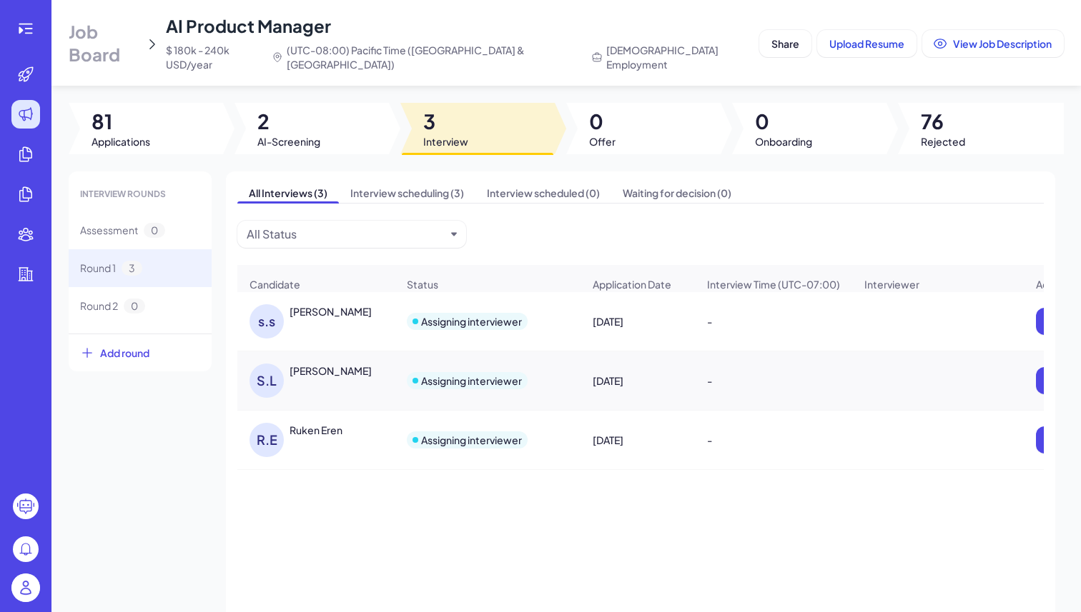
click at [312, 425] on div "Ruken Eren" at bounding box center [315, 430] width 53 height 14
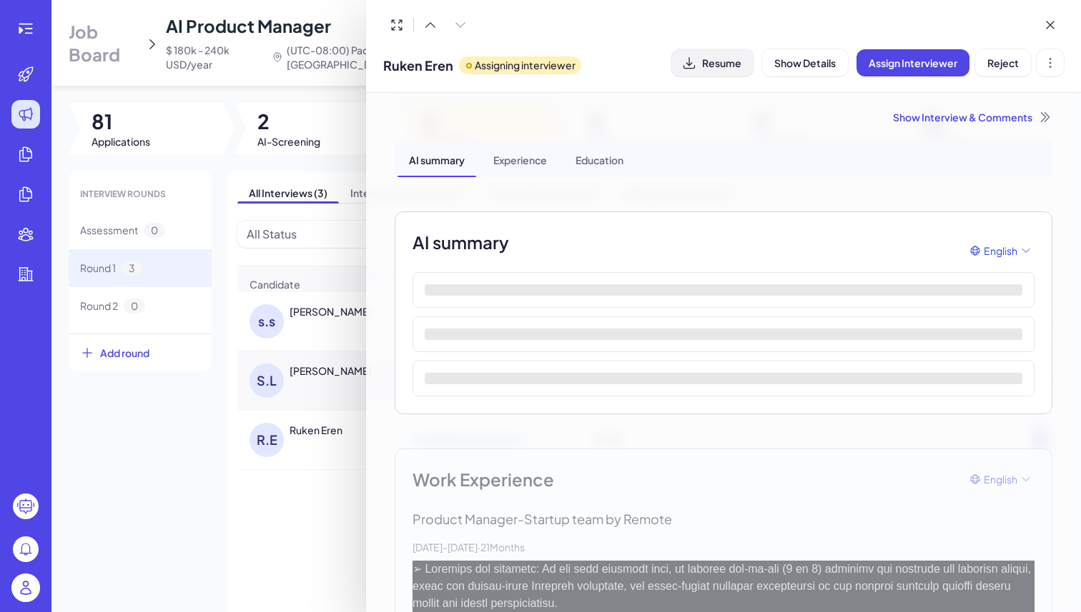
click at [702, 73] on button "Resume" at bounding box center [712, 62] width 82 height 27
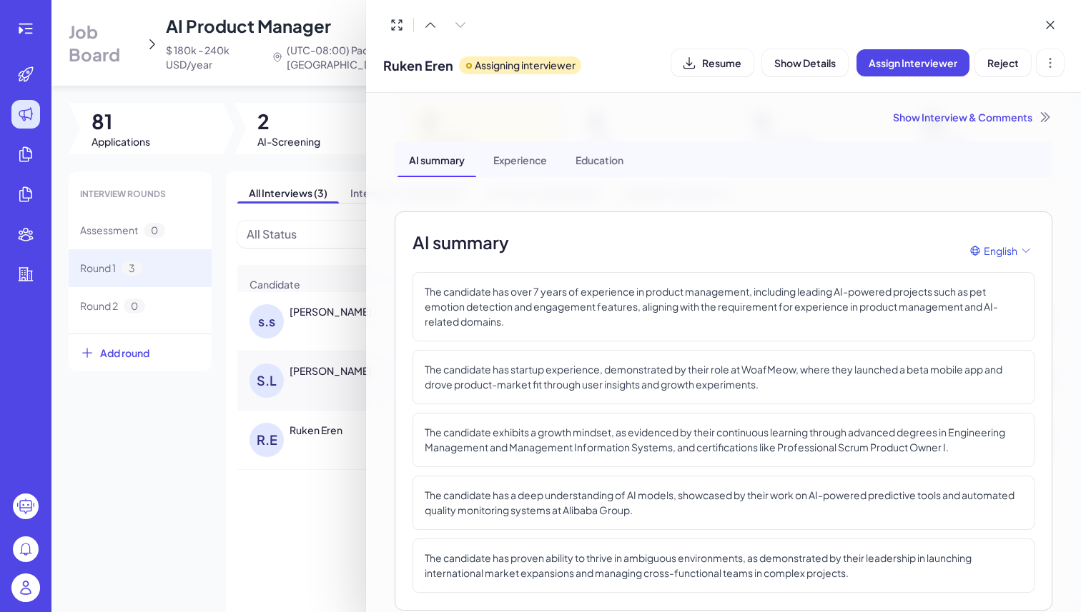
click at [31, 585] on div at bounding box center [540, 306] width 1081 height 612
click at [31, 585] on img at bounding box center [25, 588] width 29 height 29
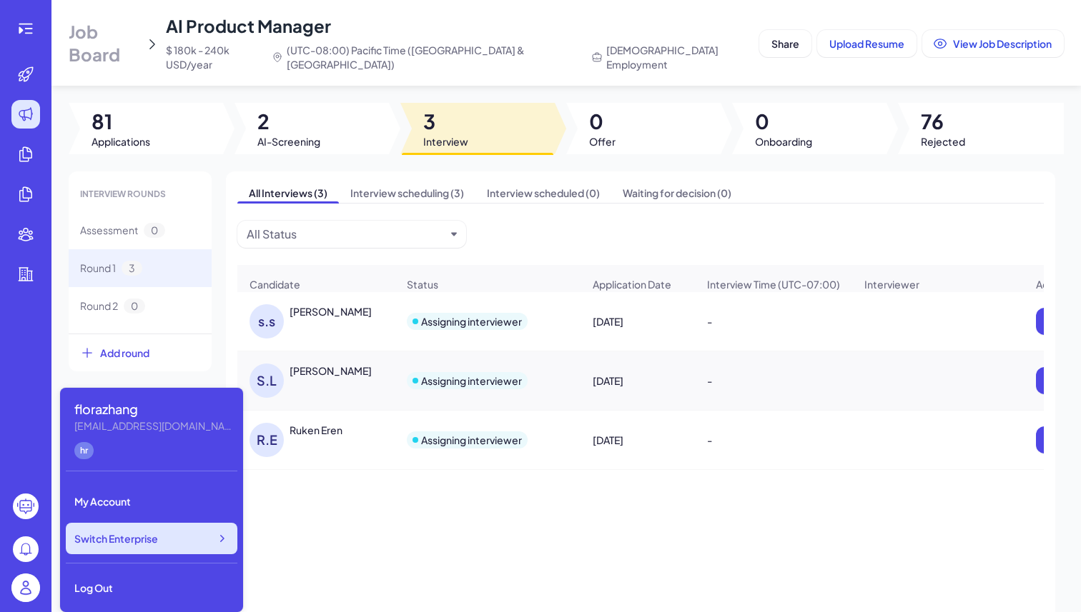
click at [143, 542] on span "Switch Enterprise" at bounding box center [116, 539] width 84 height 14
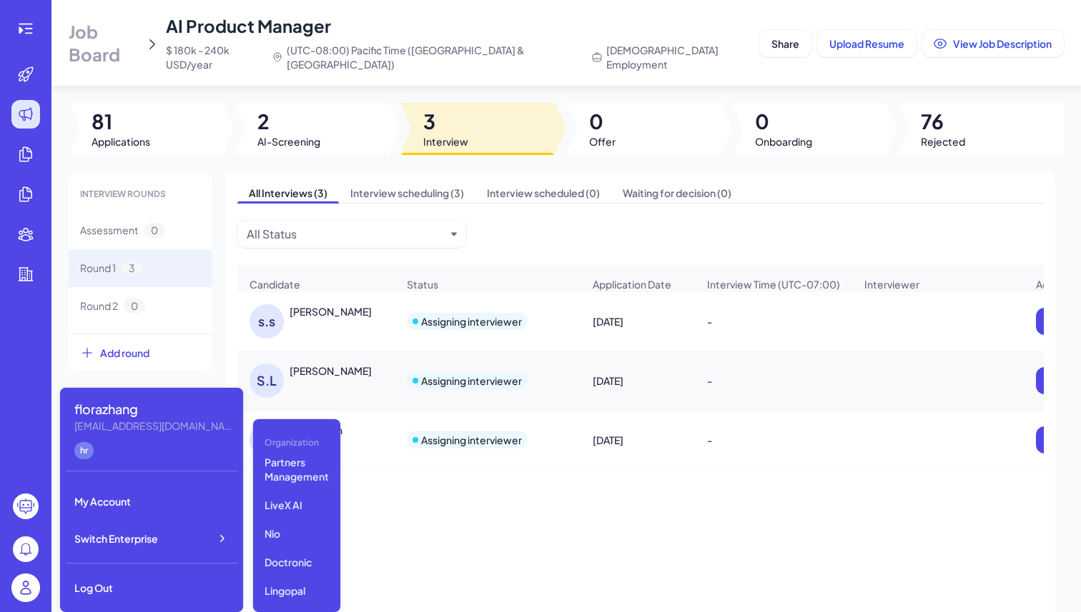
scroll to position [226, 0]
click at [399, 524] on div "[PERSON_NAME] Assigning interviewer [DATE] - Assign Interviewer Reject [PERSON_…" at bounding box center [640, 458] width 806 height 332
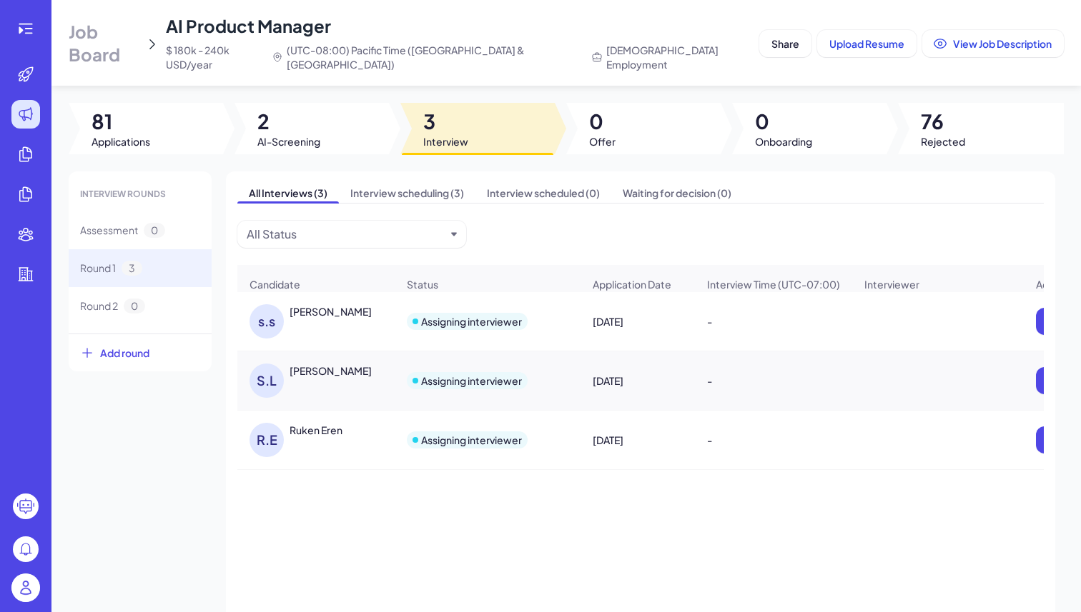
click at [26, 583] on img at bounding box center [25, 588] width 29 height 29
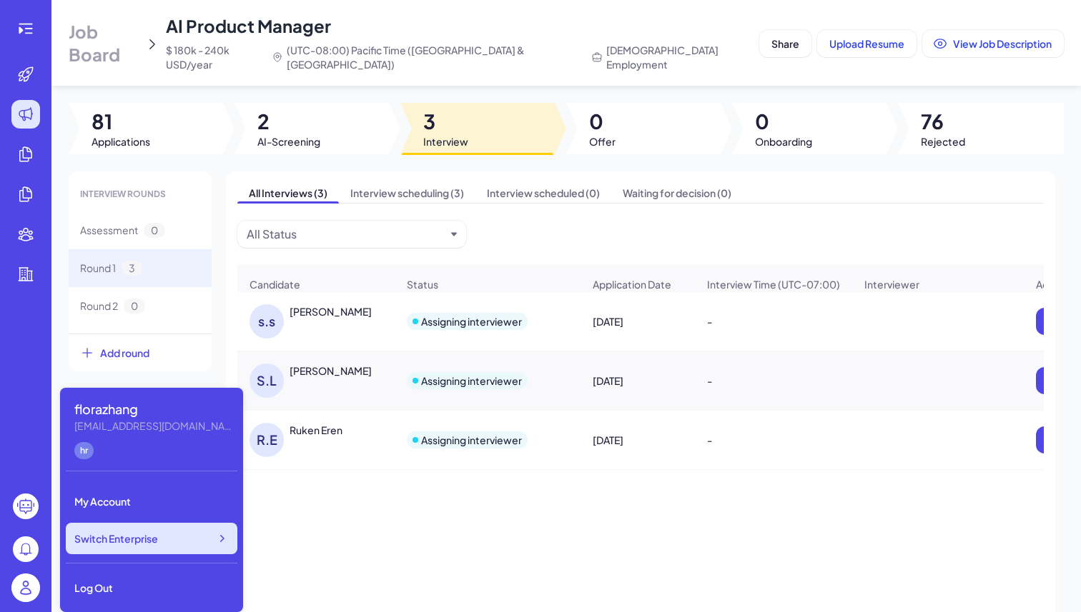
click at [135, 543] on span "Switch Enterprise" at bounding box center [116, 539] width 84 height 14
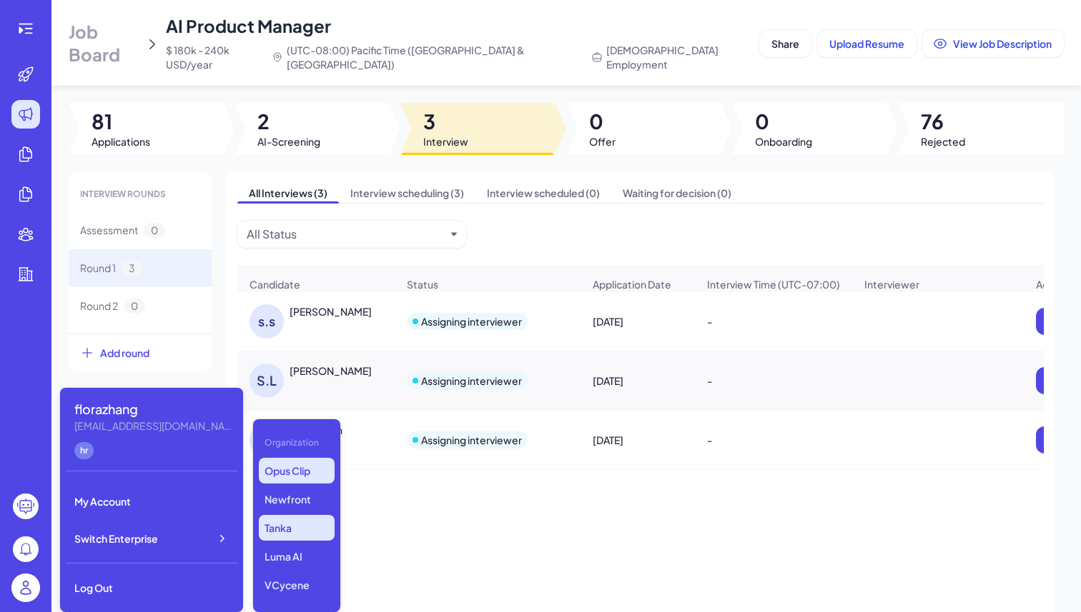
scroll to position [89, 0]
